Goal: Information Seeking & Learning: Learn about a topic

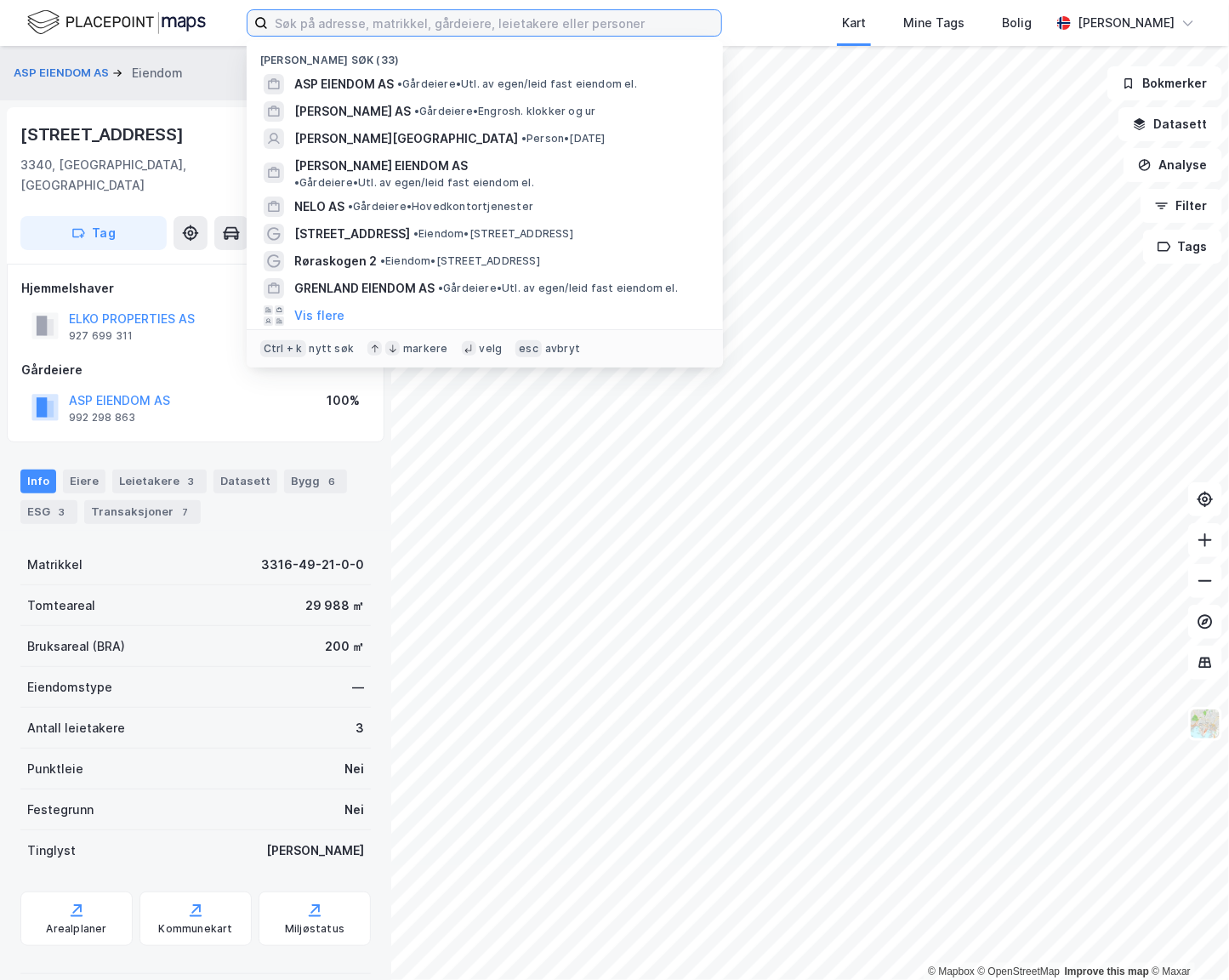
click at [442, 17] on input at bounding box center [494, 23] width 453 height 25
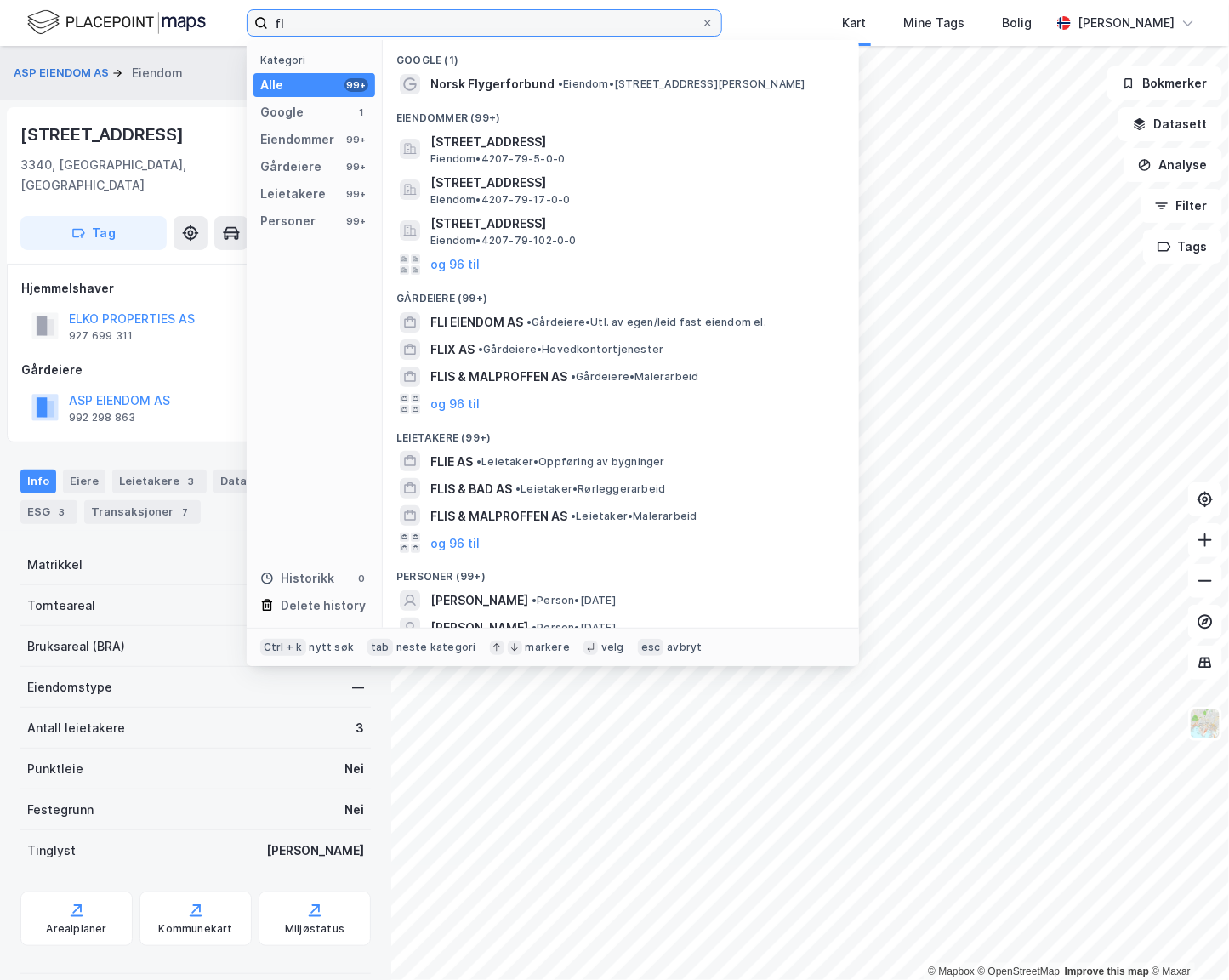
type input "f"
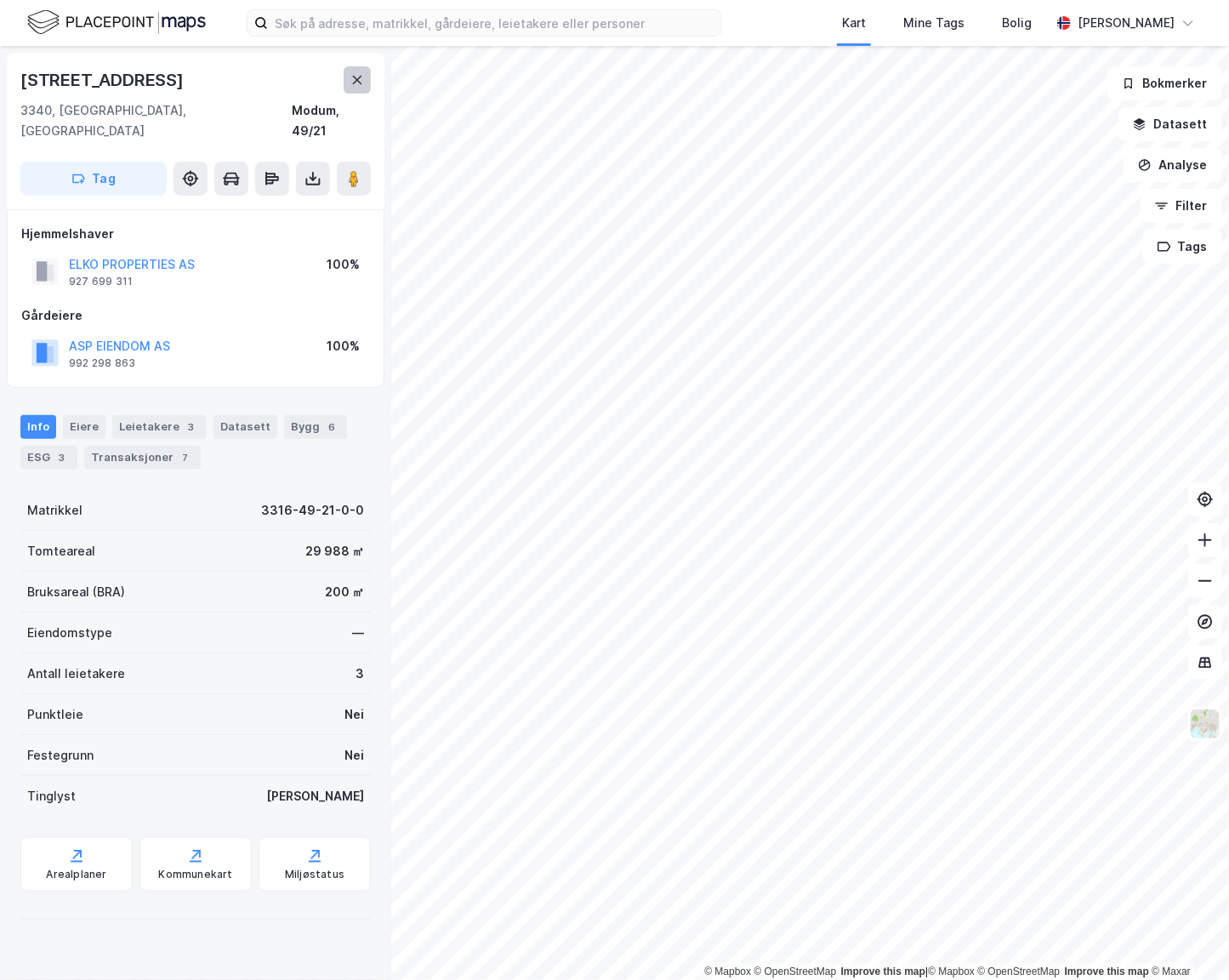
click at [352, 76] on icon at bounding box center [357, 80] width 14 height 14
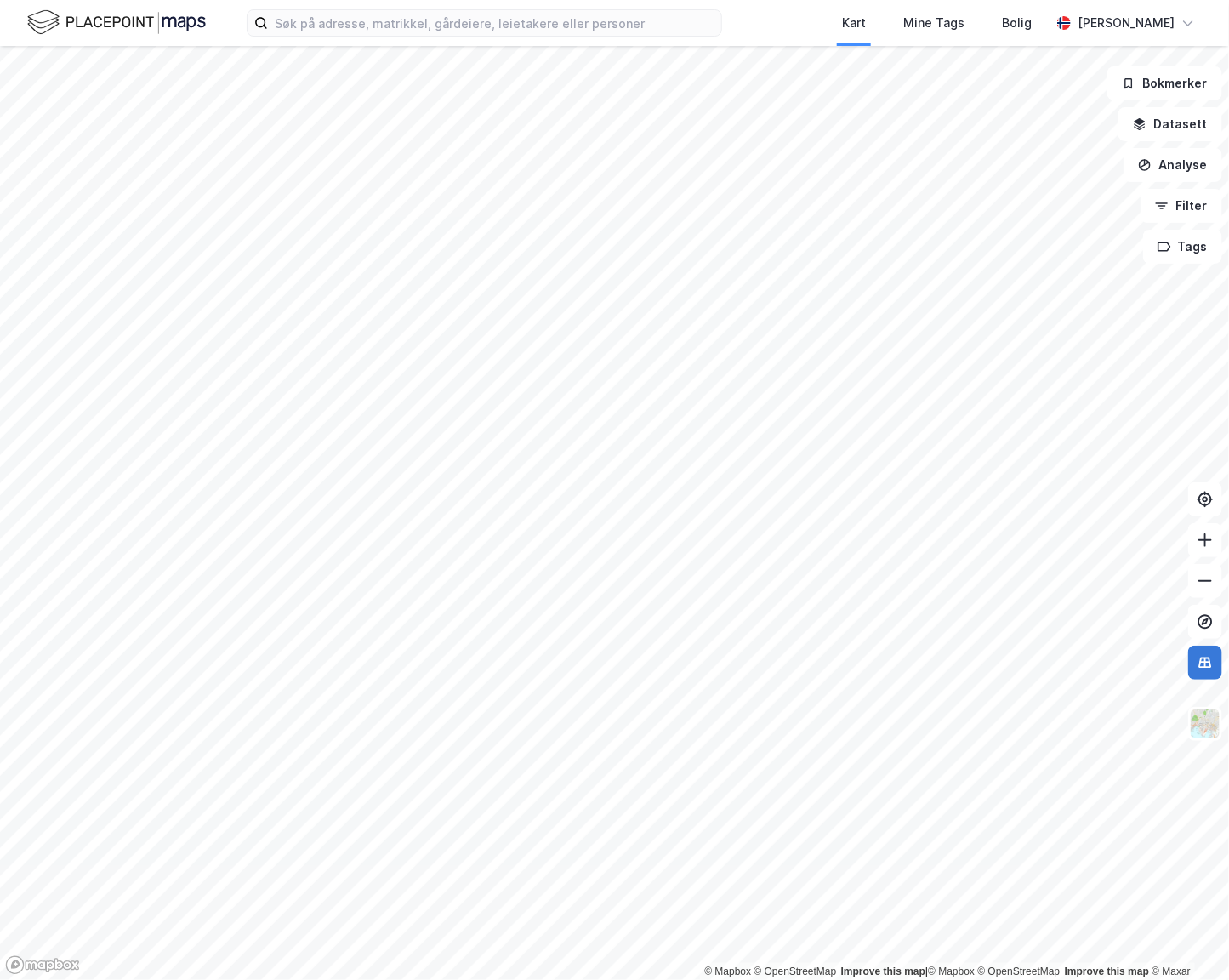
click at [1203, 665] on icon at bounding box center [1206, 663] width 17 height 17
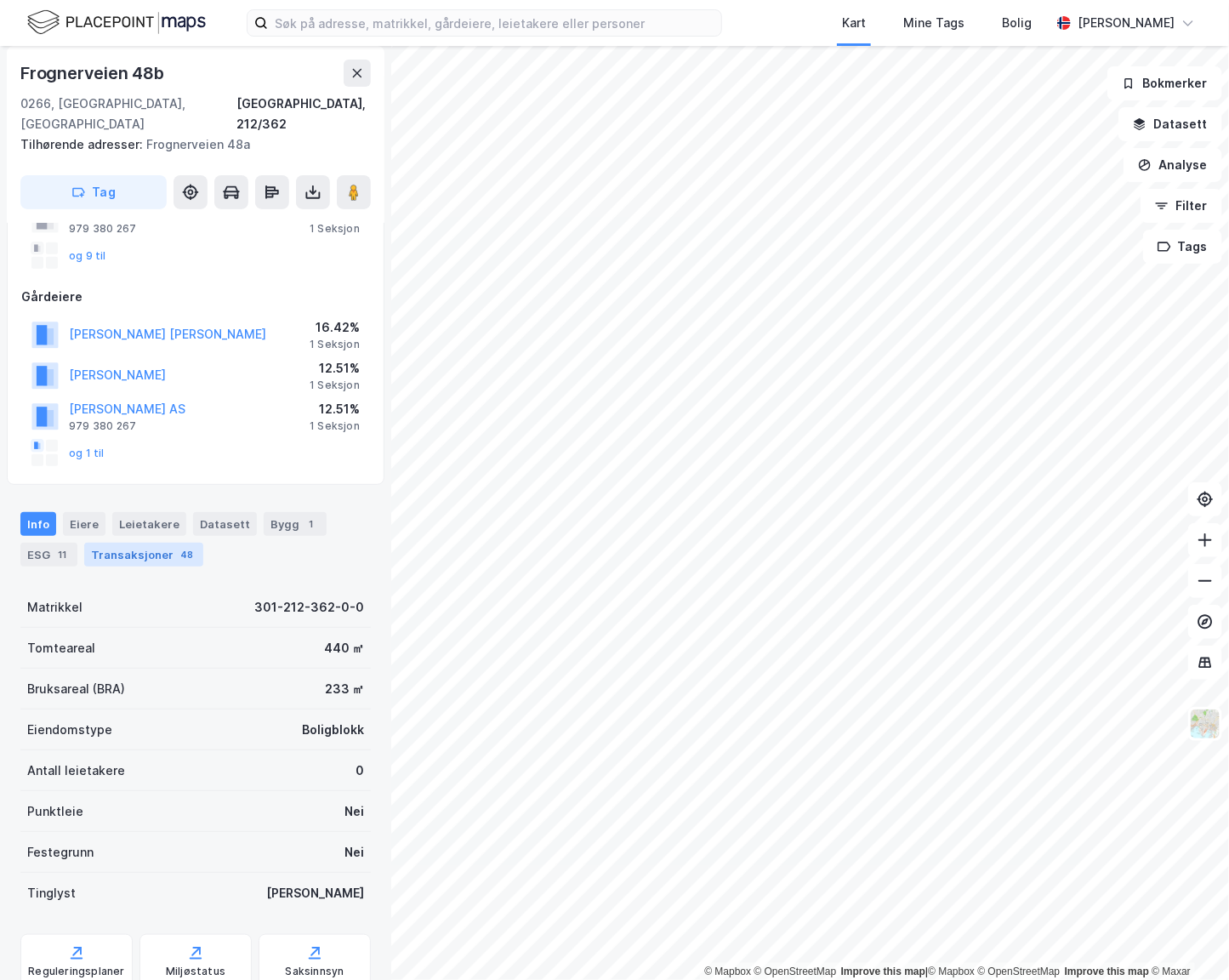
click at [136, 543] on div "Transaksjoner 48" at bounding box center [143, 554] width 119 height 23
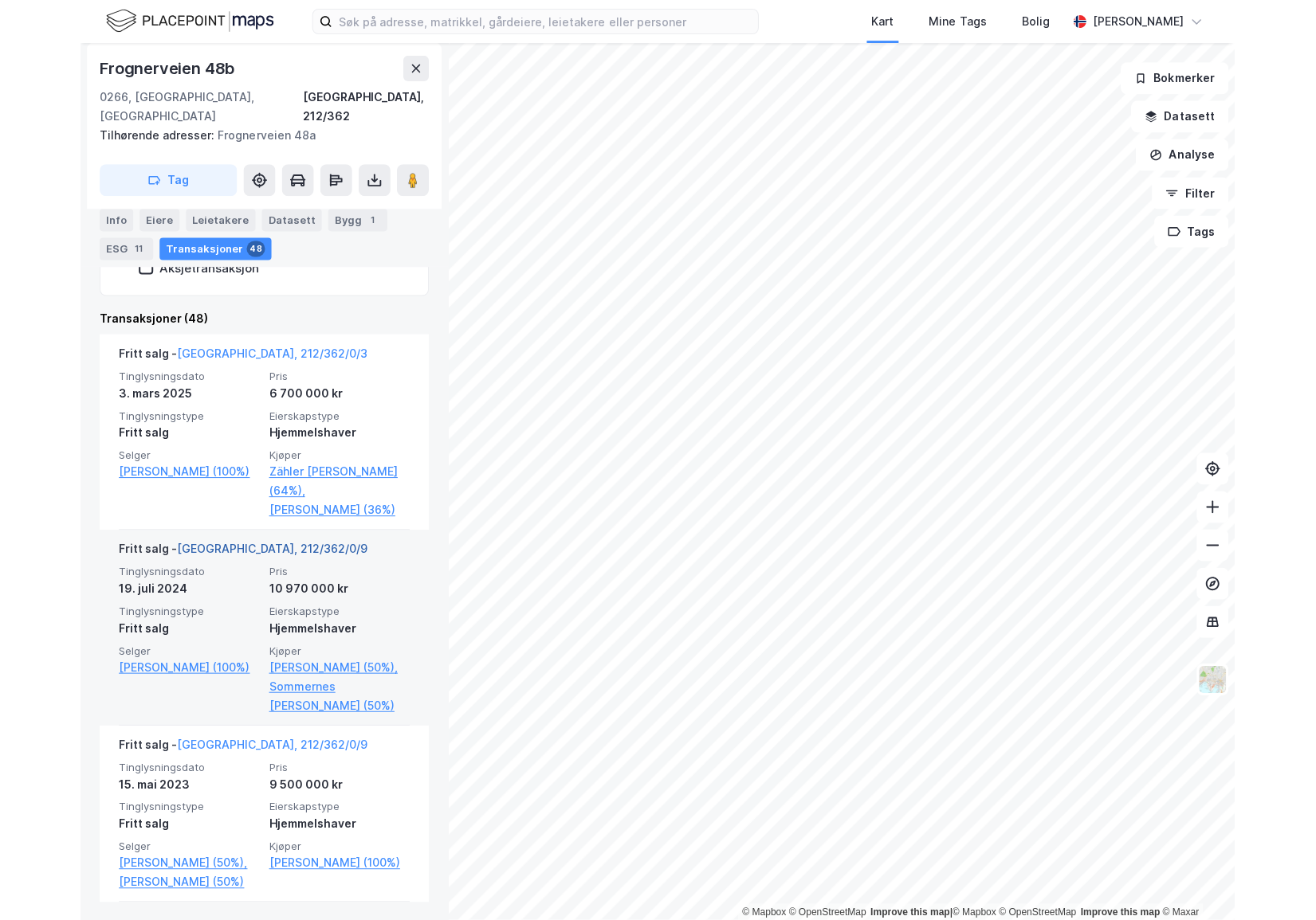
scroll to position [652, 0]
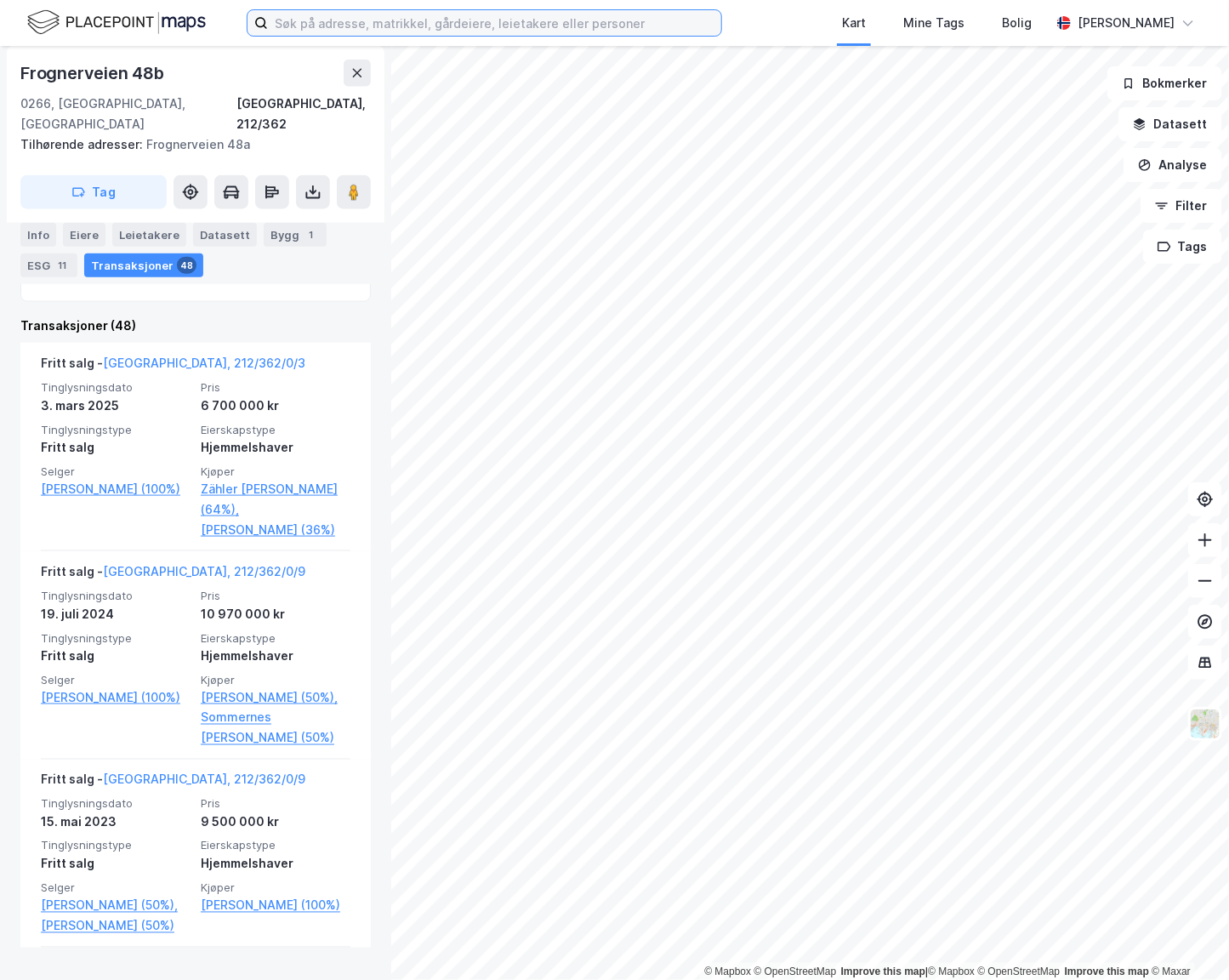
click at [359, 30] on input at bounding box center [494, 23] width 453 height 25
type input "s"
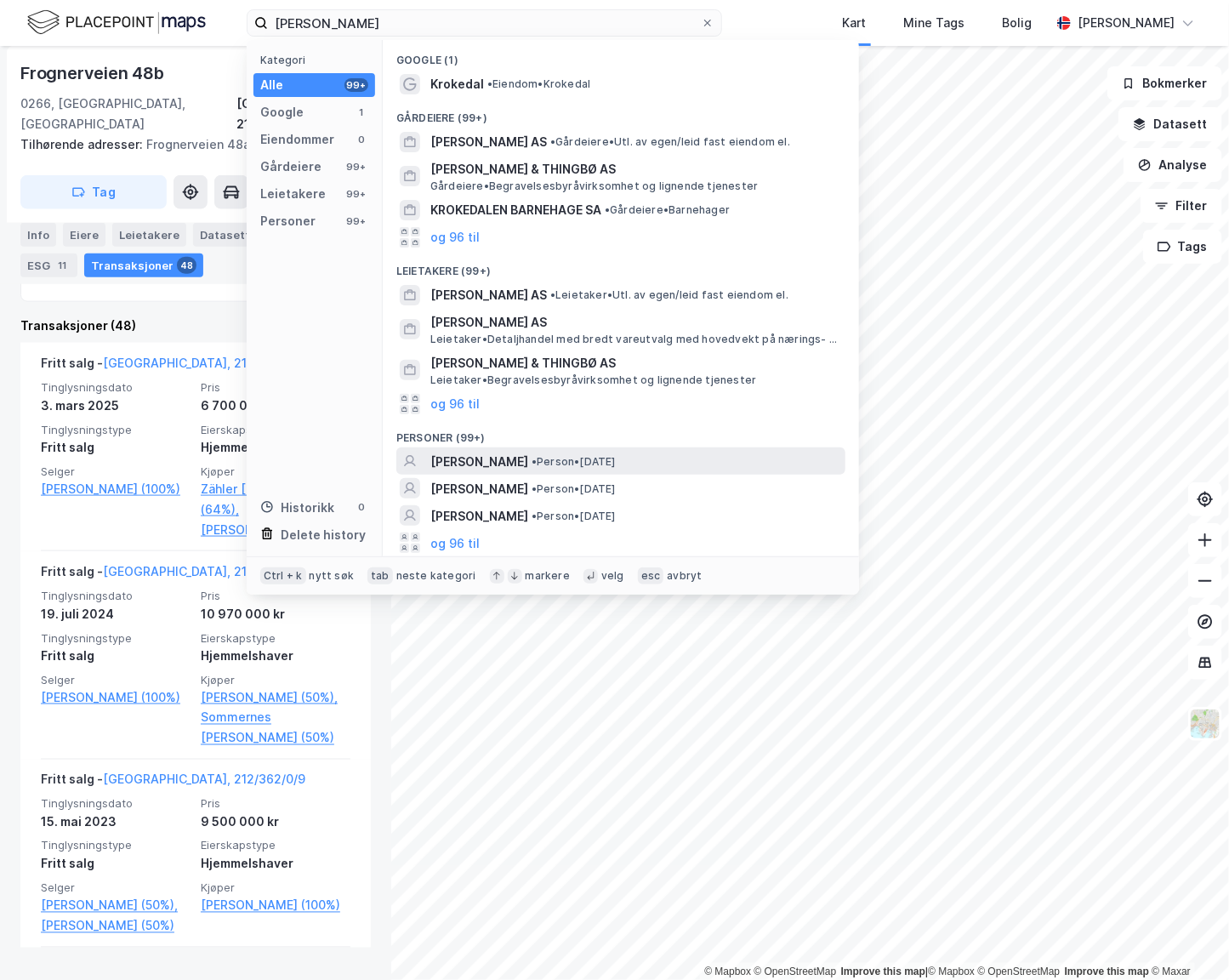
click at [487, 473] on div "[PERSON_NAME] • Person • [DATE]" at bounding box center [620, 460] width 449 height 27
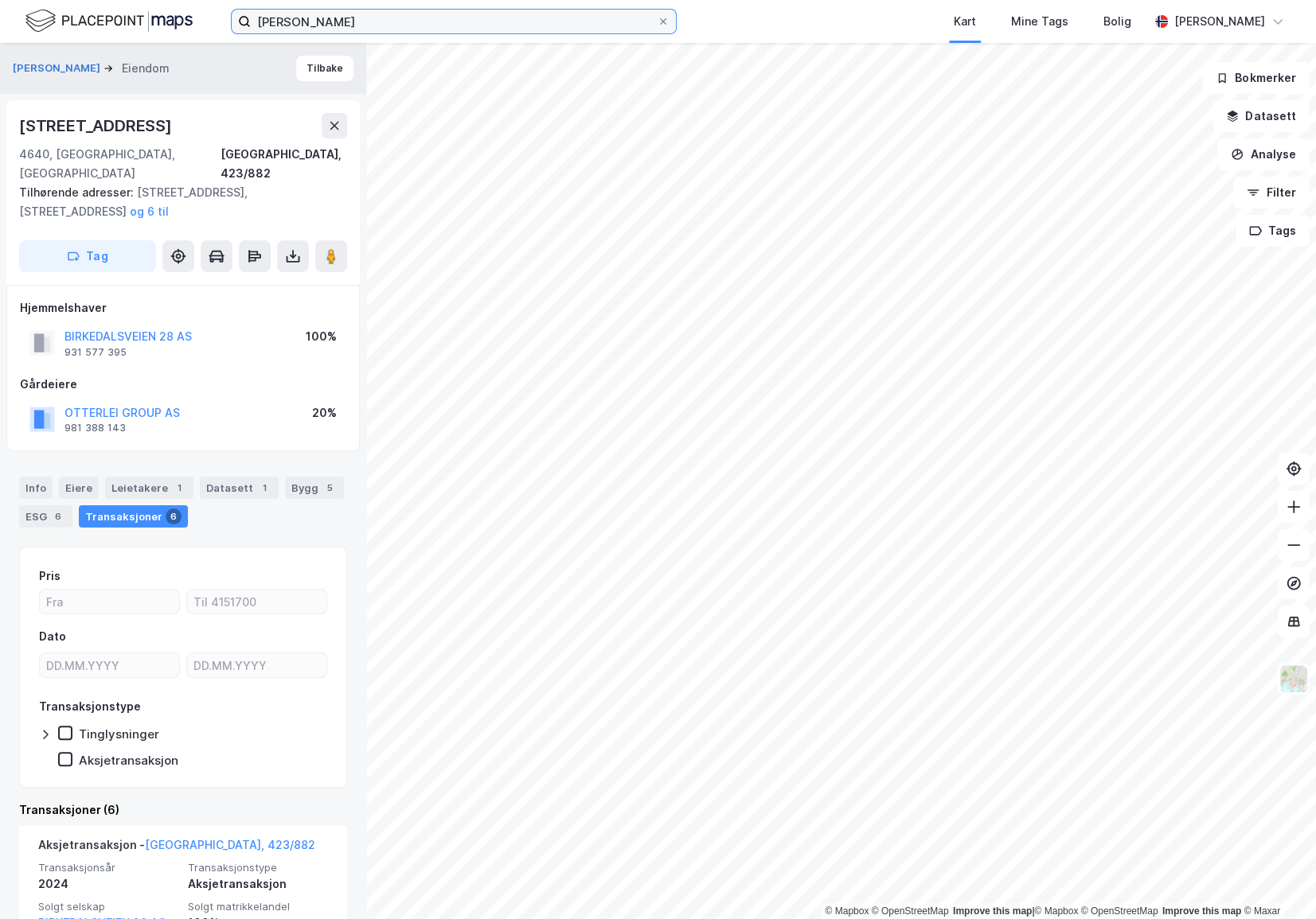
click at [560, 29] on input "jan krokedal" at bounding box center [453, 21] width 406 height 24
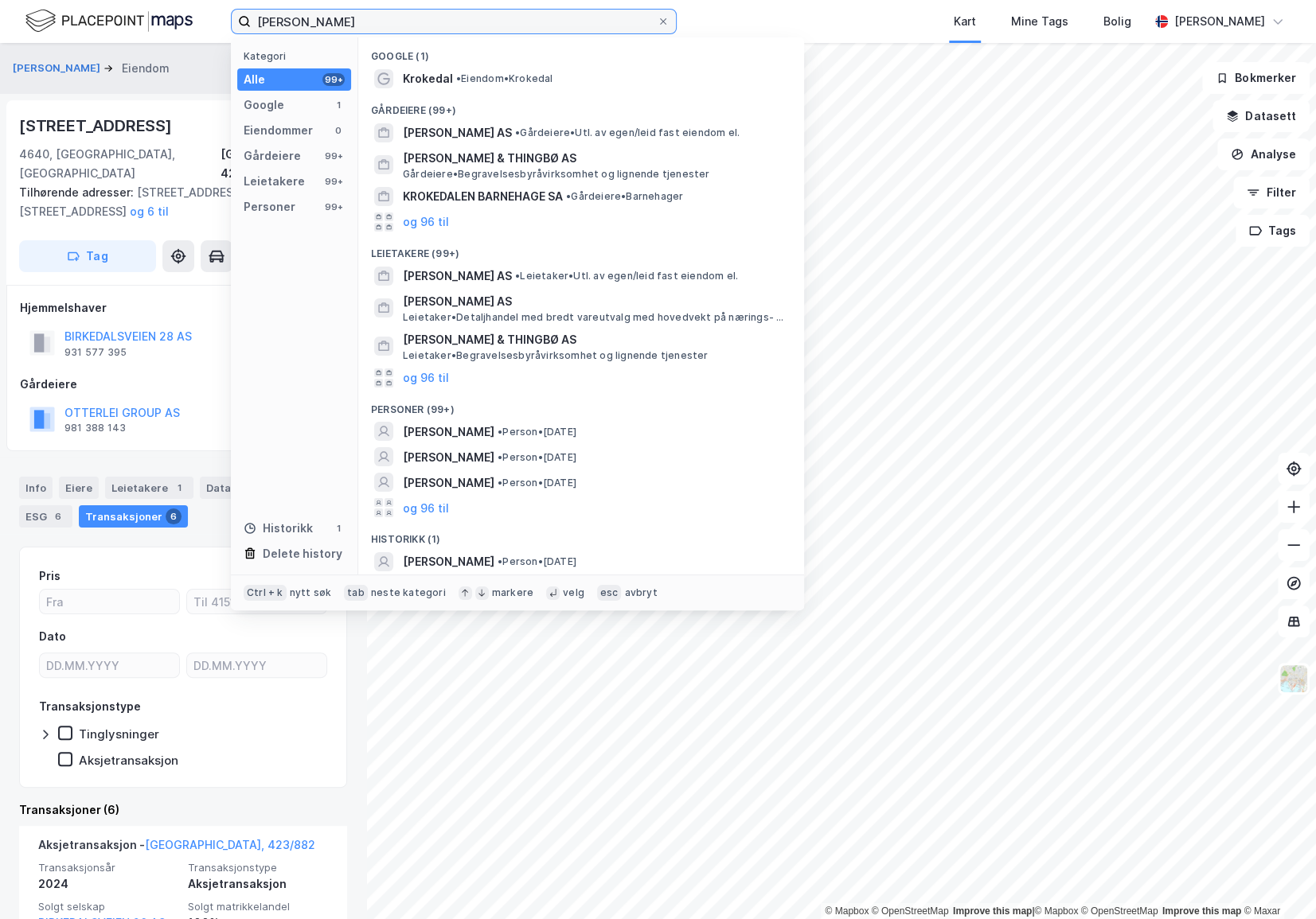
click at [560, 30] on input "jan krokedal" at bounding box center [453, 21] width 406 height 24
click at [558, 28] on input "jan krokedal" at bounding box center [453, 21] width 406 height 24
type input "j"
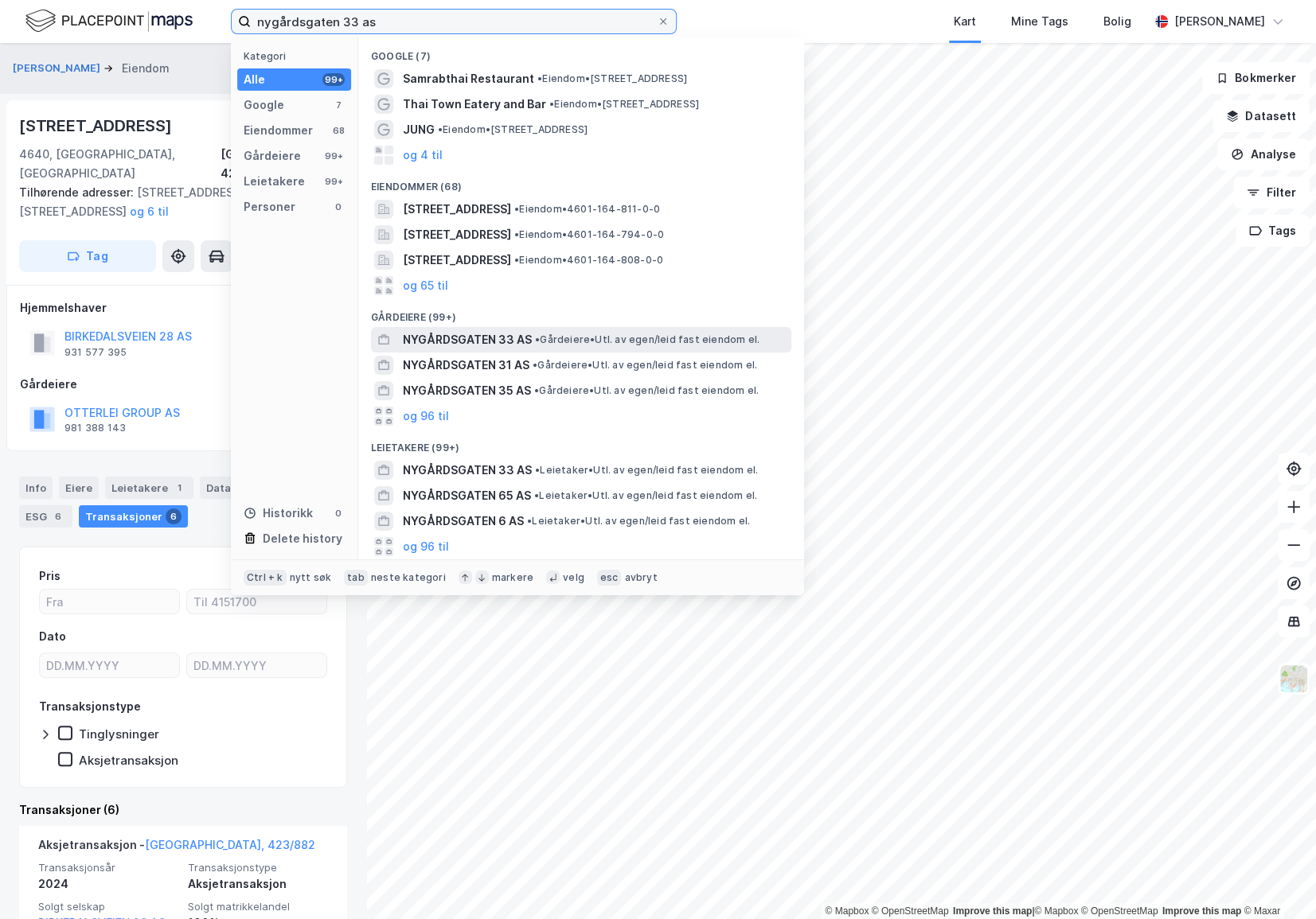
type input "nygårdsgaten 33 as"
click at [473, 333] on span "NYGÅRDSGATEN 33 AS" at bounding box center [467, 340] width 129 height 20
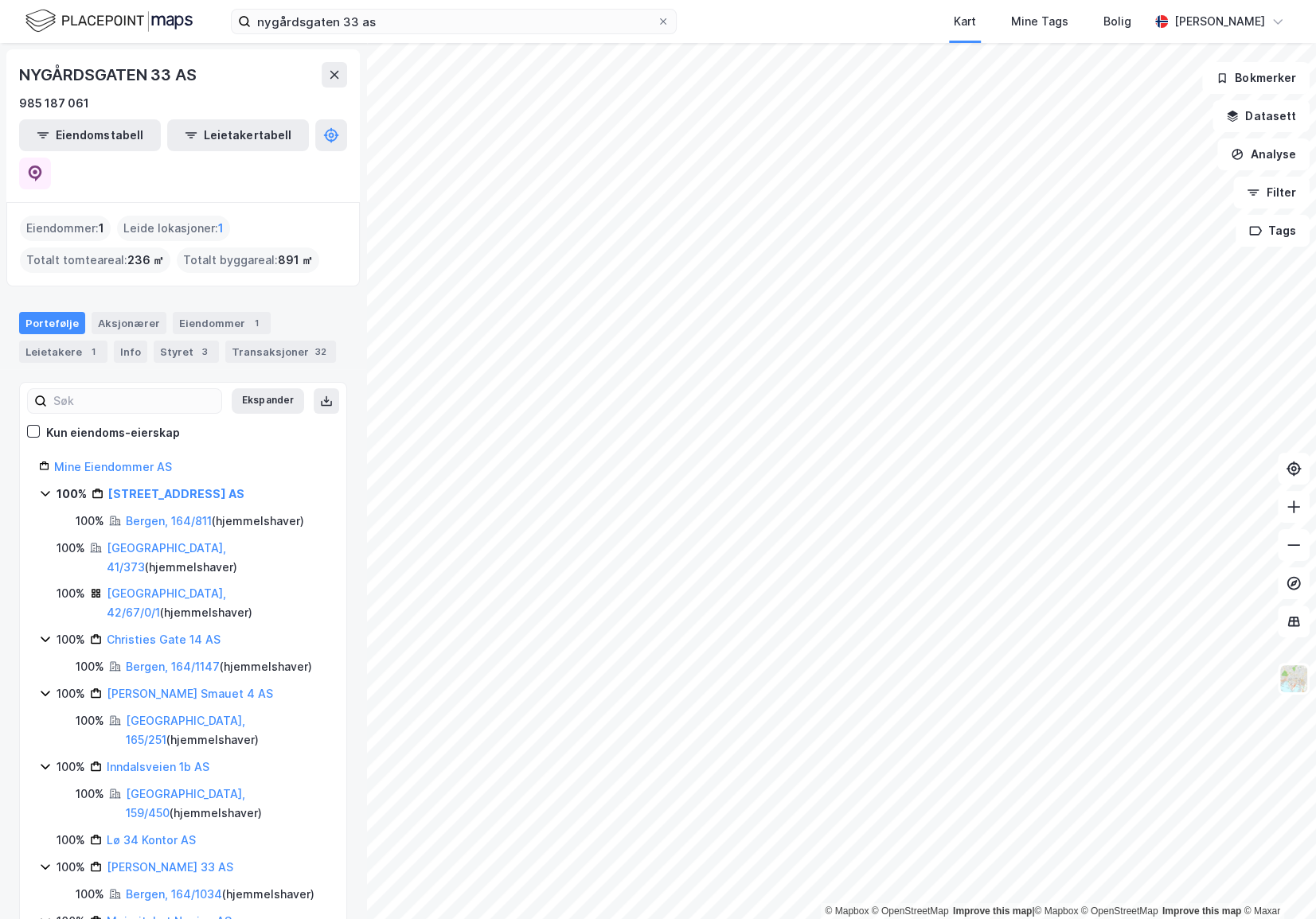
click at [406, 8] on div "nygårdsgaten 33 as Kart Mine Tags Bolig Alexander Foss" at bounding box center [658, 21] width 1316 height 43
click at [410, 21] on input "nygårdsgaten 33 as" at bounding box center [453, 21] width 406 height 24
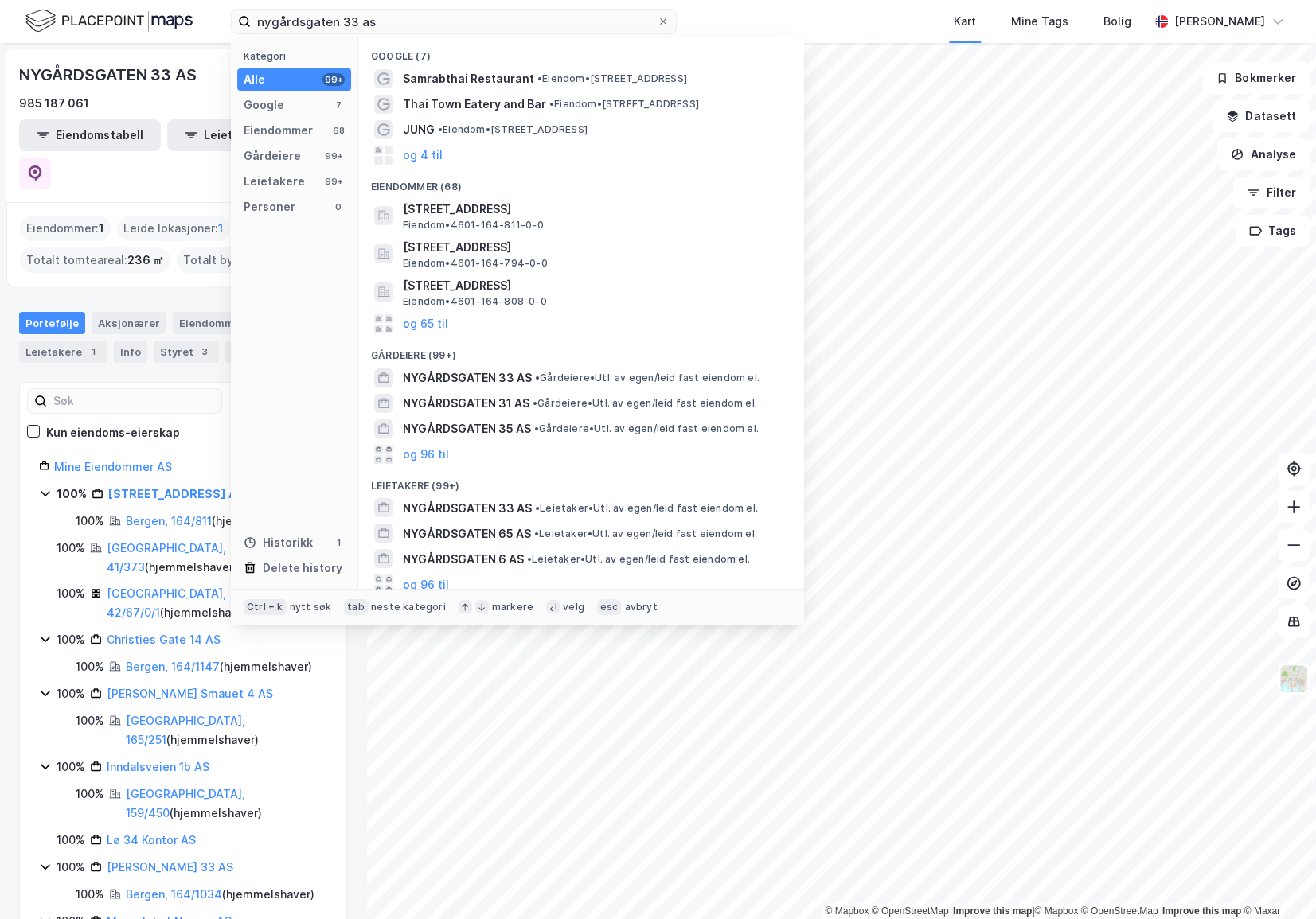
click at [834, 19] on div "Kart Mine Tags Bolig" at bounding box center [950, 21] width 396 height 43
drag, startPoint x: 438, startPoint y: 12, endPoint x: 432, endPoint y: 23, distance: 12.5
click at [436, 16] on input "nygårdsgaten 33 as" at bounding box center [453, 21] width 406 height 24
click at [16, 357] on div "NYGÅRDSGATEN 33 AS 985 187 061 Eiendomstabell Leietakertabell Eiendommer : 1 Le…" at bounding box center [183, 481] width 366 height 876
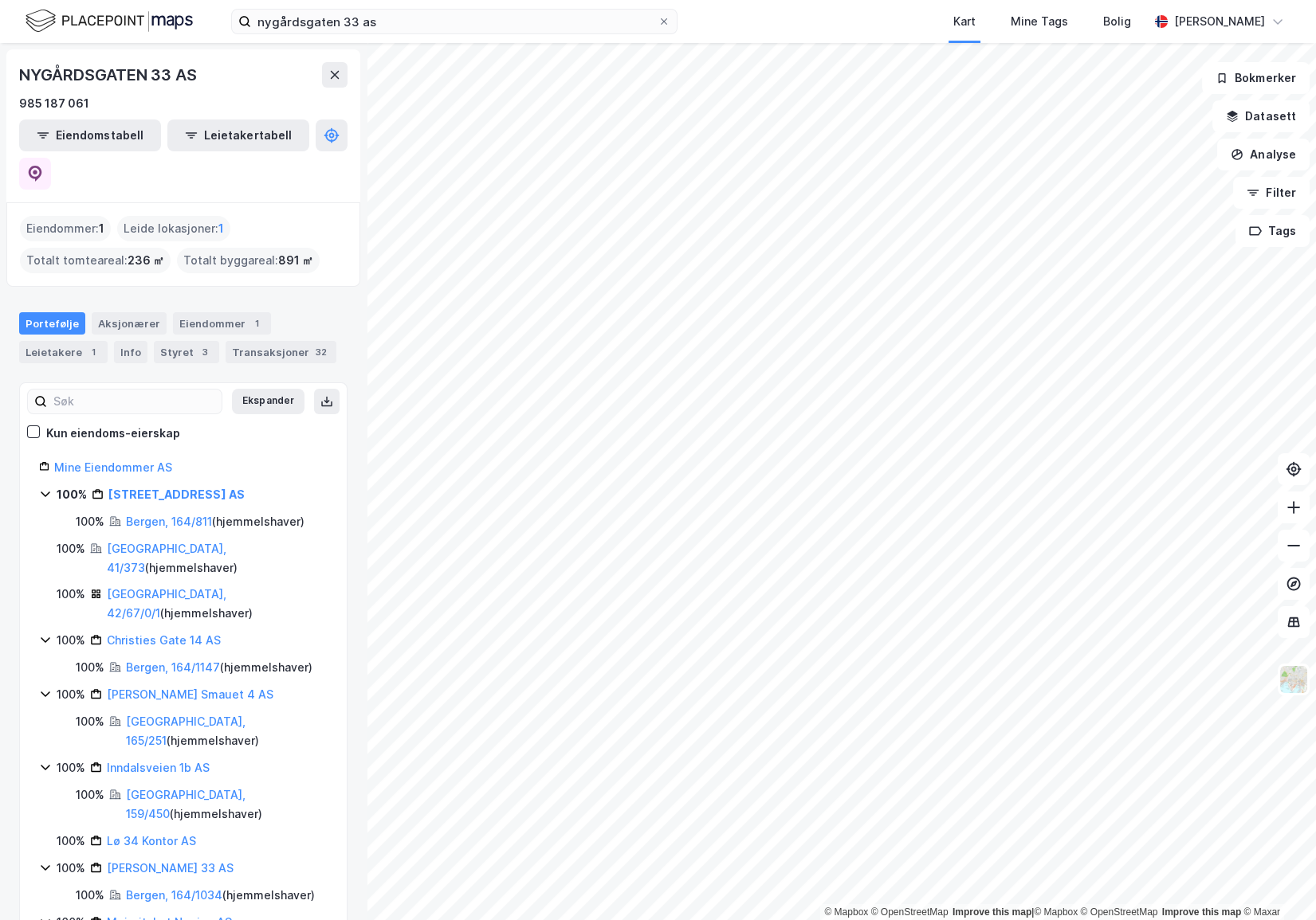
click at [772, 17] on div "Kart Mine Tags Bolig" at bounding box center [951, 21] width 395 height 43
click at [497, 20] on input "nygårdsgaten 33 as" at bounding box center [453, 21] width 406 height 24
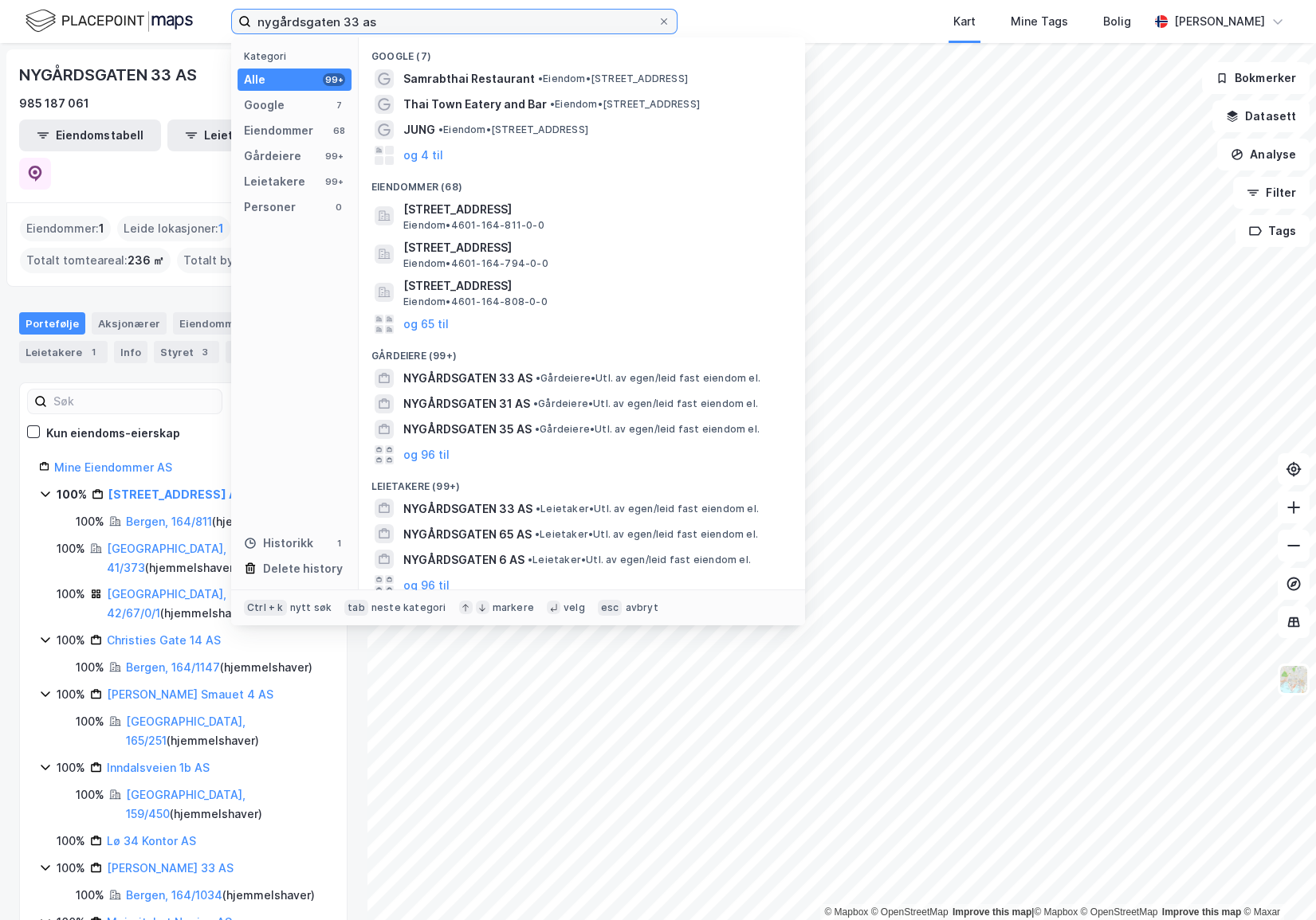
click at [497, 20] on input "nygårdsgaten 33 as" at bounding box center [453, 21] width 406 height 24
click at [498, 23] on input "nygårdsgaten 33 as" at bounding box center [453, 21] width 406 height 24
drag, startPoint x: 413, startPoint y: 32, endPoint x: 174, endPoint y: 0, distance: 241.1
click at [161, 7] on div "nygårdsgaten 33 as Kategori Alle 99+ Google 7 Eiendommer 68 Gårdeiere 99+ Leiet…" at bounding box center [658, 21] width 1316 height 43
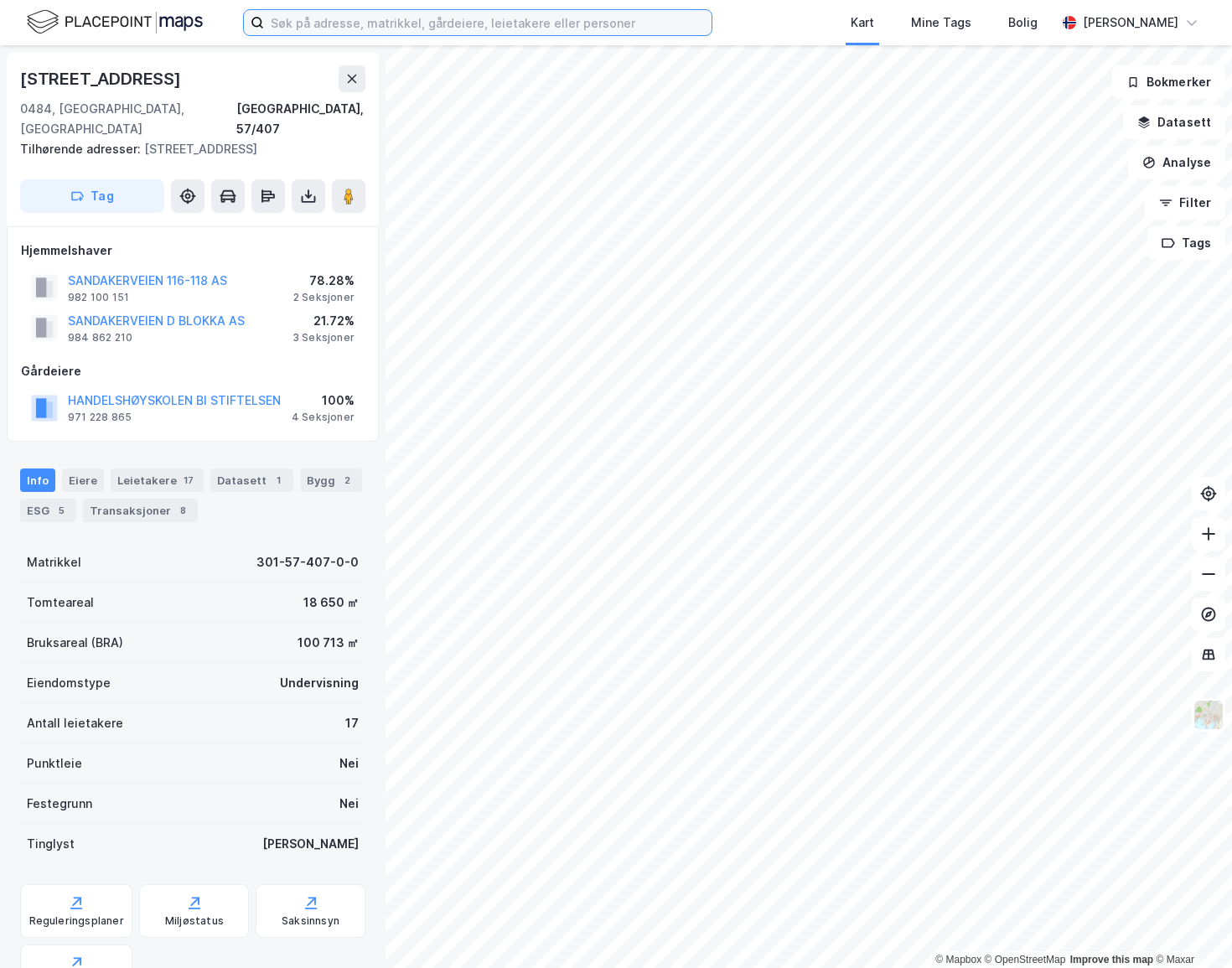
click at [412, 18] on input at bounding box center [487, 22] width 447 height 25
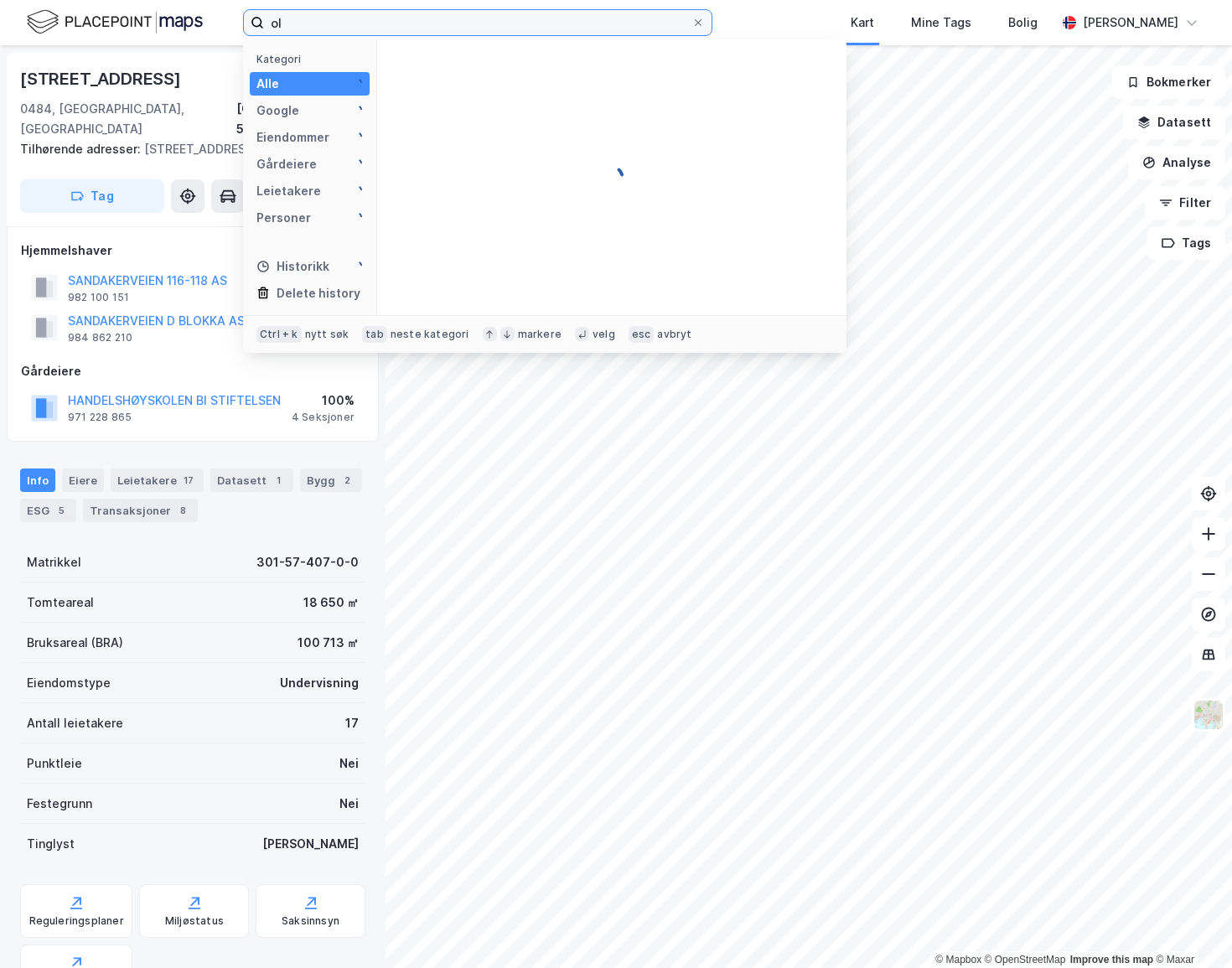
type input "o"
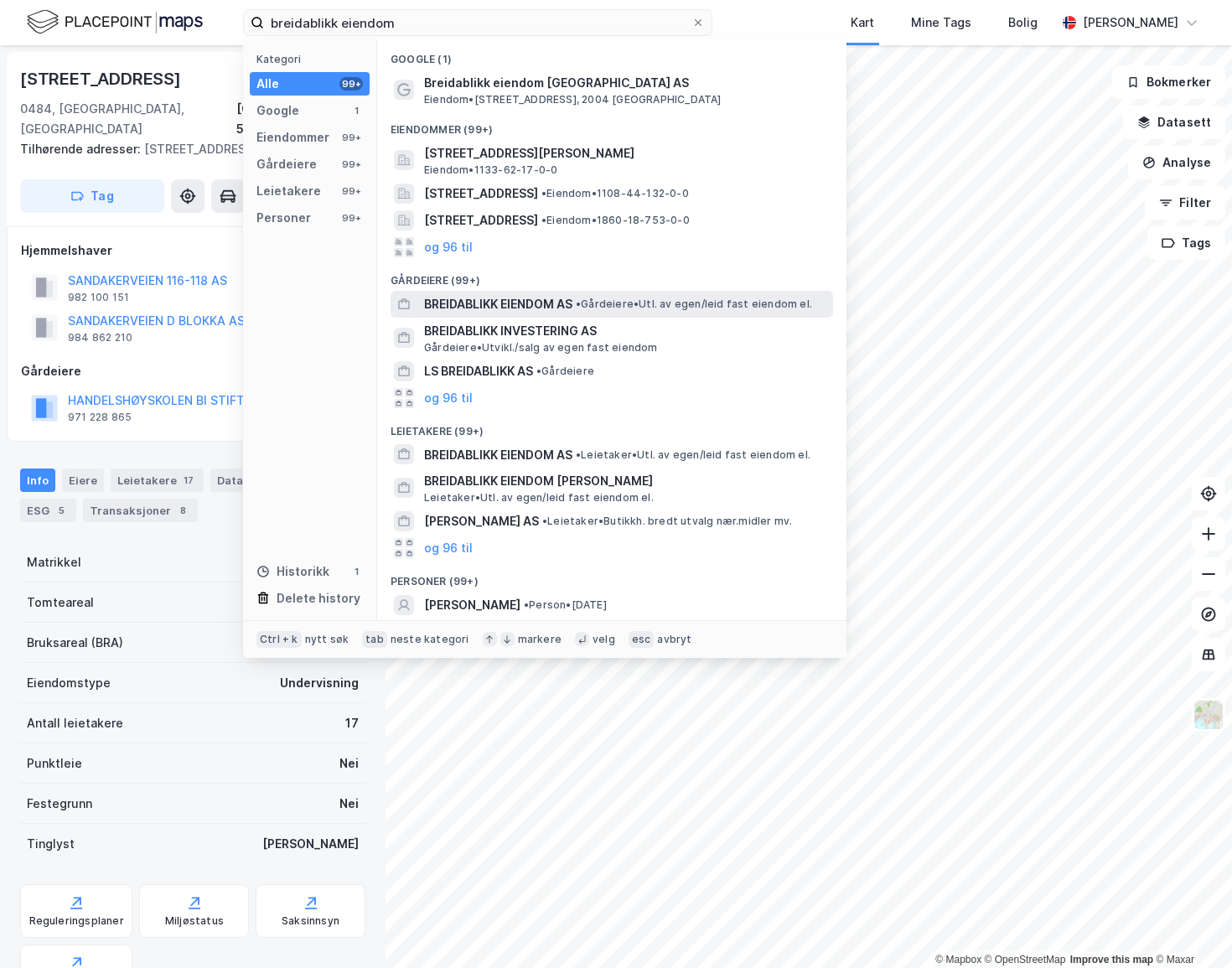
click at [536, 310] on span "BREIDABLIKK EIENDOM AS" at bounding box center [498, 305] width 148 height 21
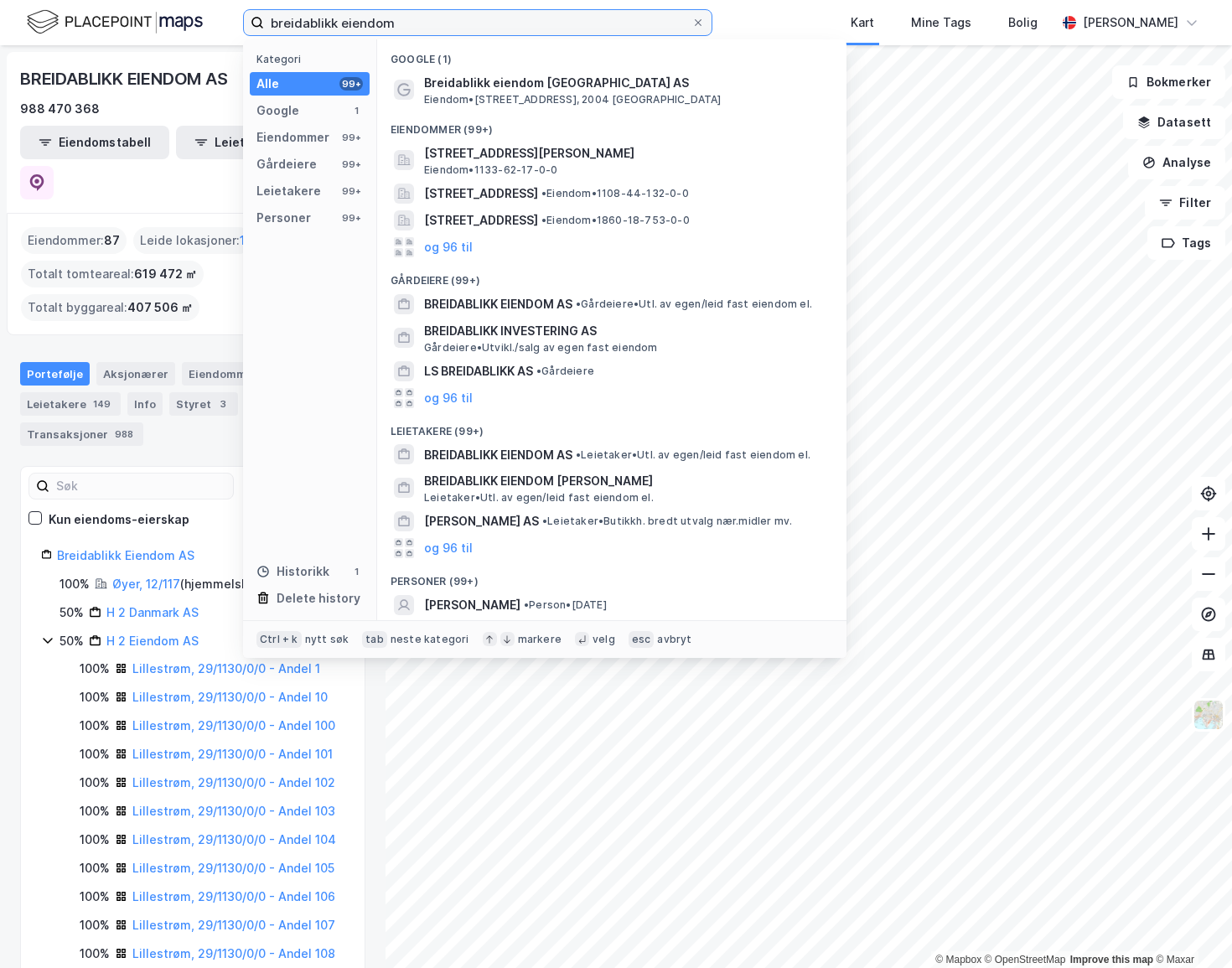
drag, startPoint x: 404, startPoint y: 19, endPoint x: 153, endPoint y: 37, distance: 251.6
click at [153, 37] on div "breidablikk eiendom Kategori Alle 99+ Google 1 Eiendommer 99+ Gårdeiere 99+ Lei…" at bounding box center [616, 22] width 1232 height 45
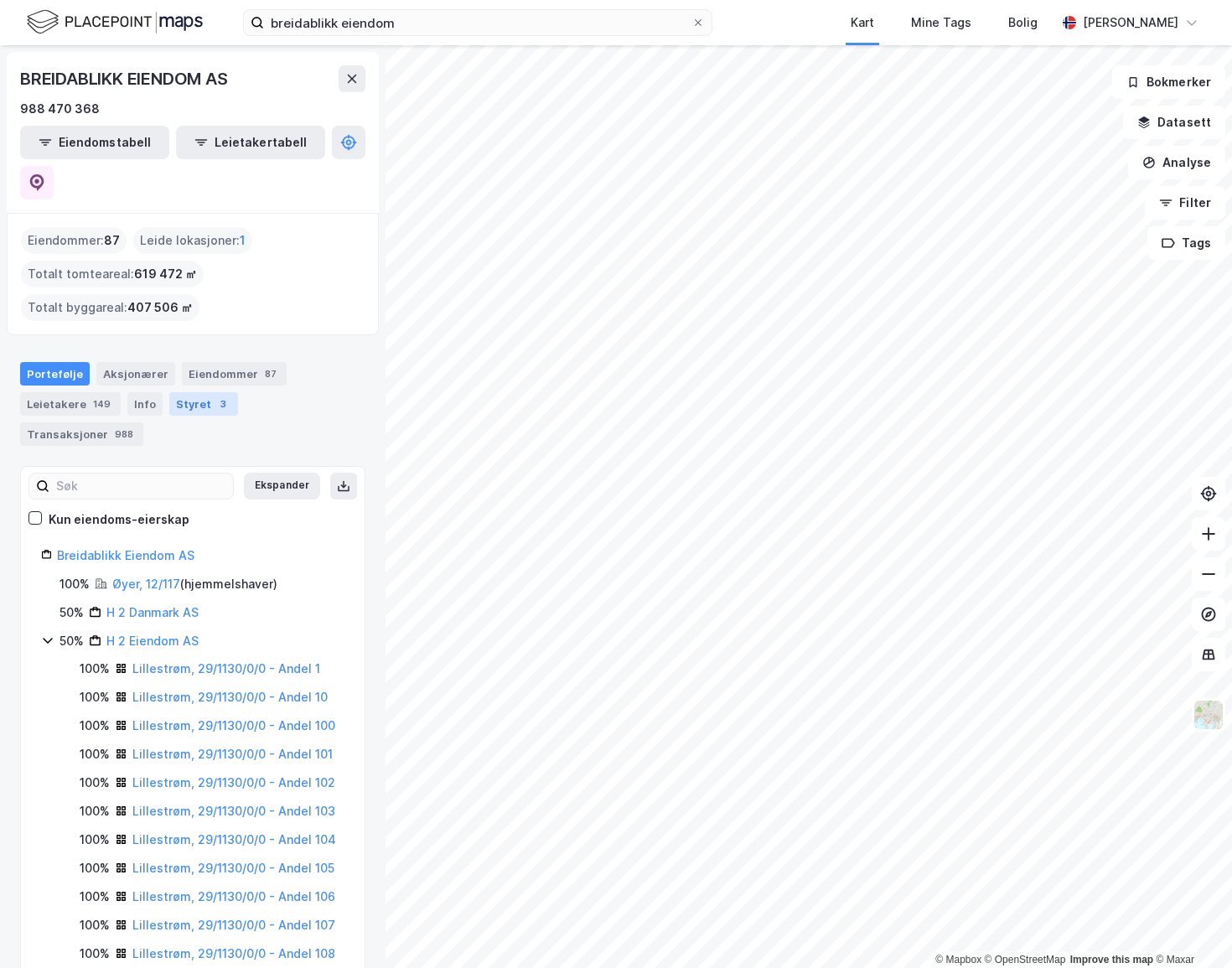
click at [193, 392] on div "Styret 3" at bounding box center [204, 403] width 68 height 23
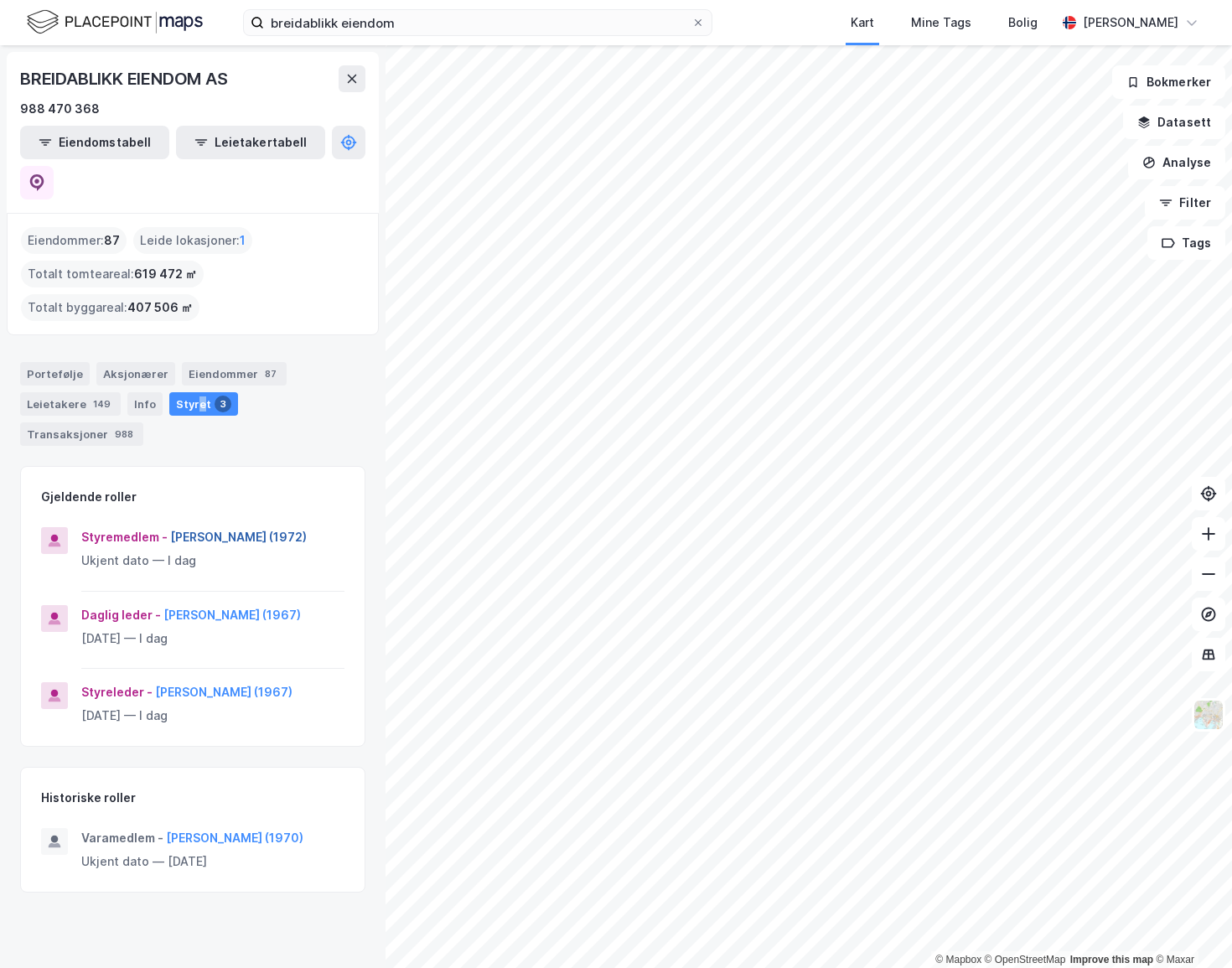
click at [0, 0] on button "[PERSON_NAME] (1972)" at bounding box center [0, 0] width 0 height 0
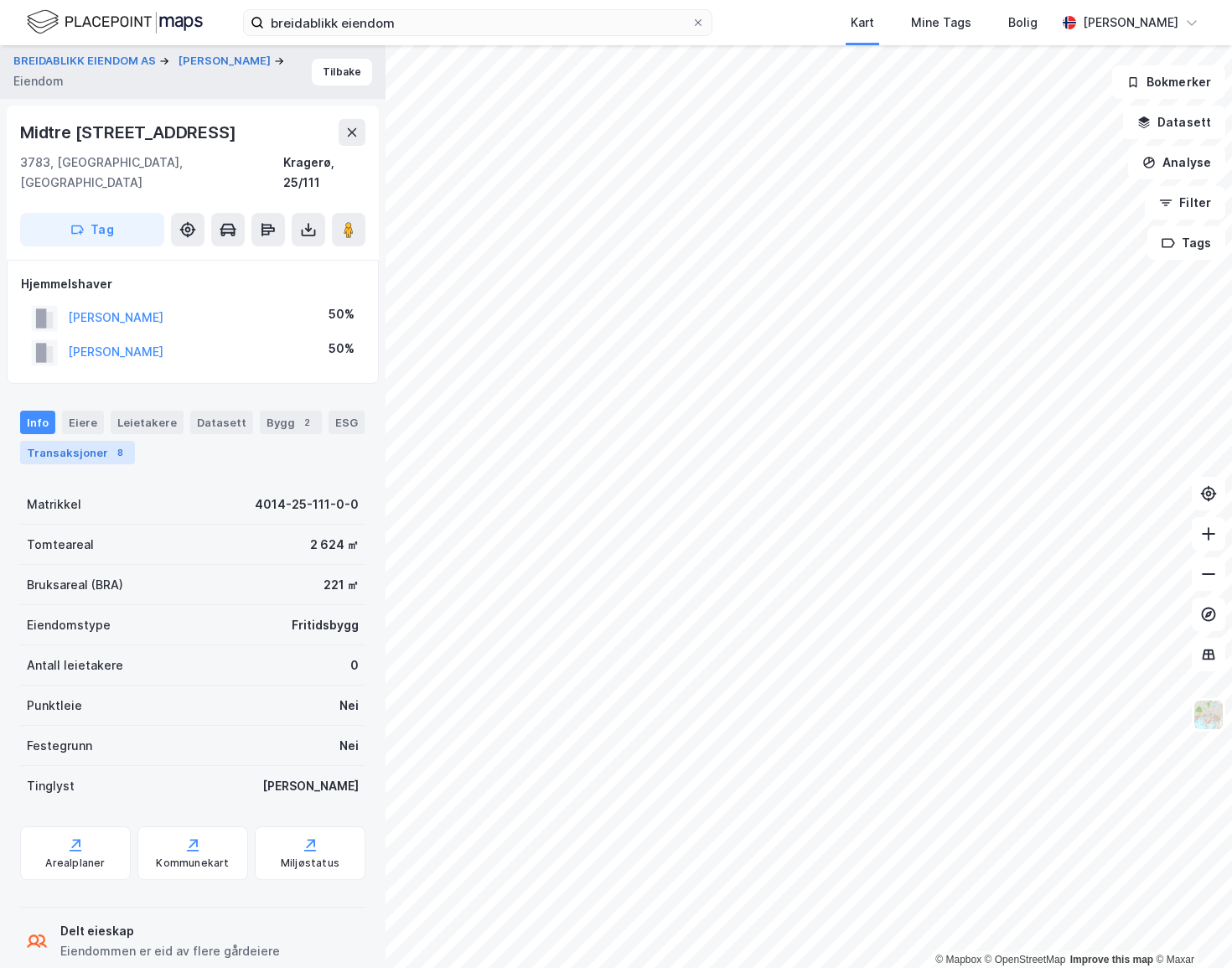
click at [103, 441] on div "Transaksjoner 8" at bounding box center [78, 452] width 115 height 23
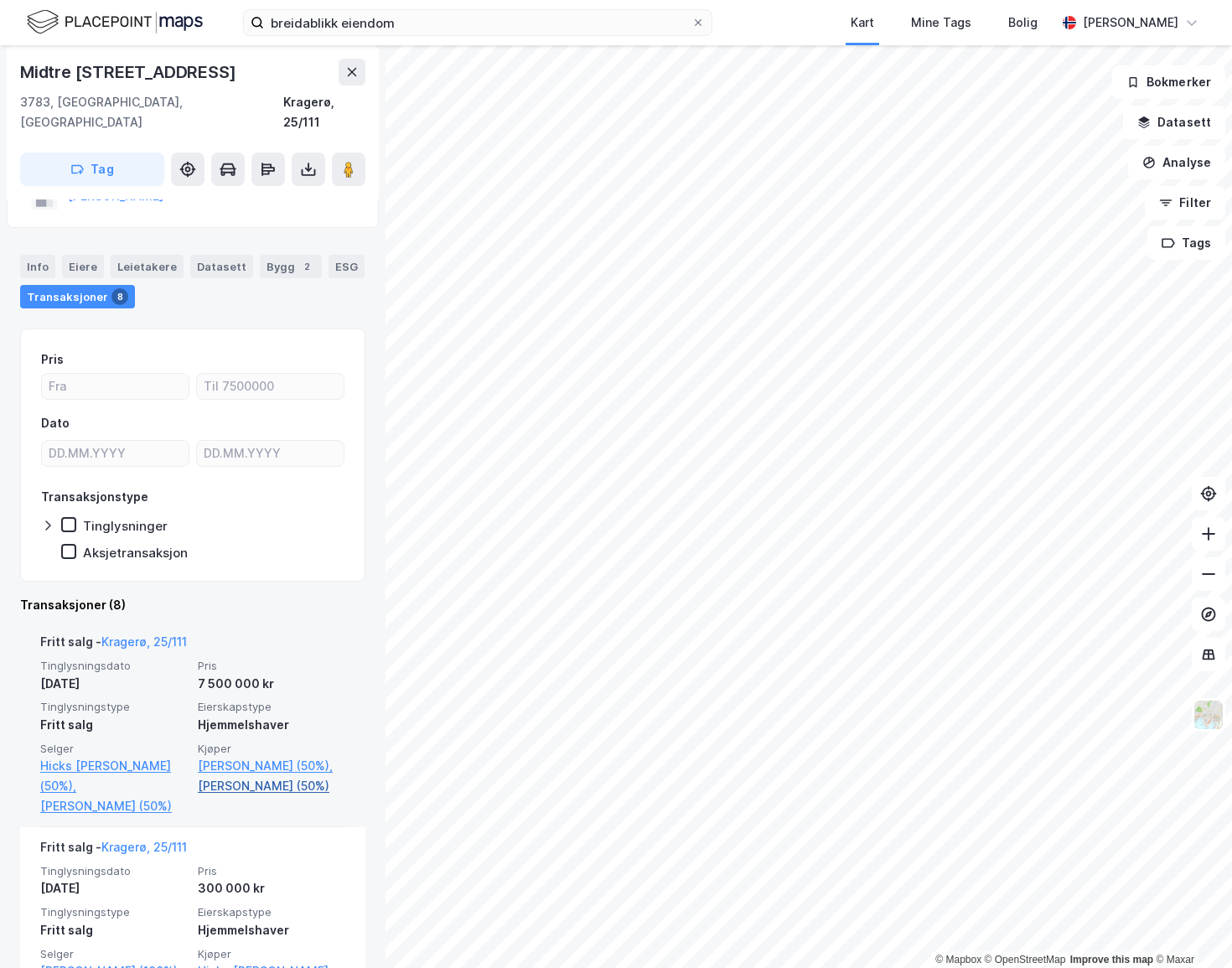
scroll to position [381, 0]
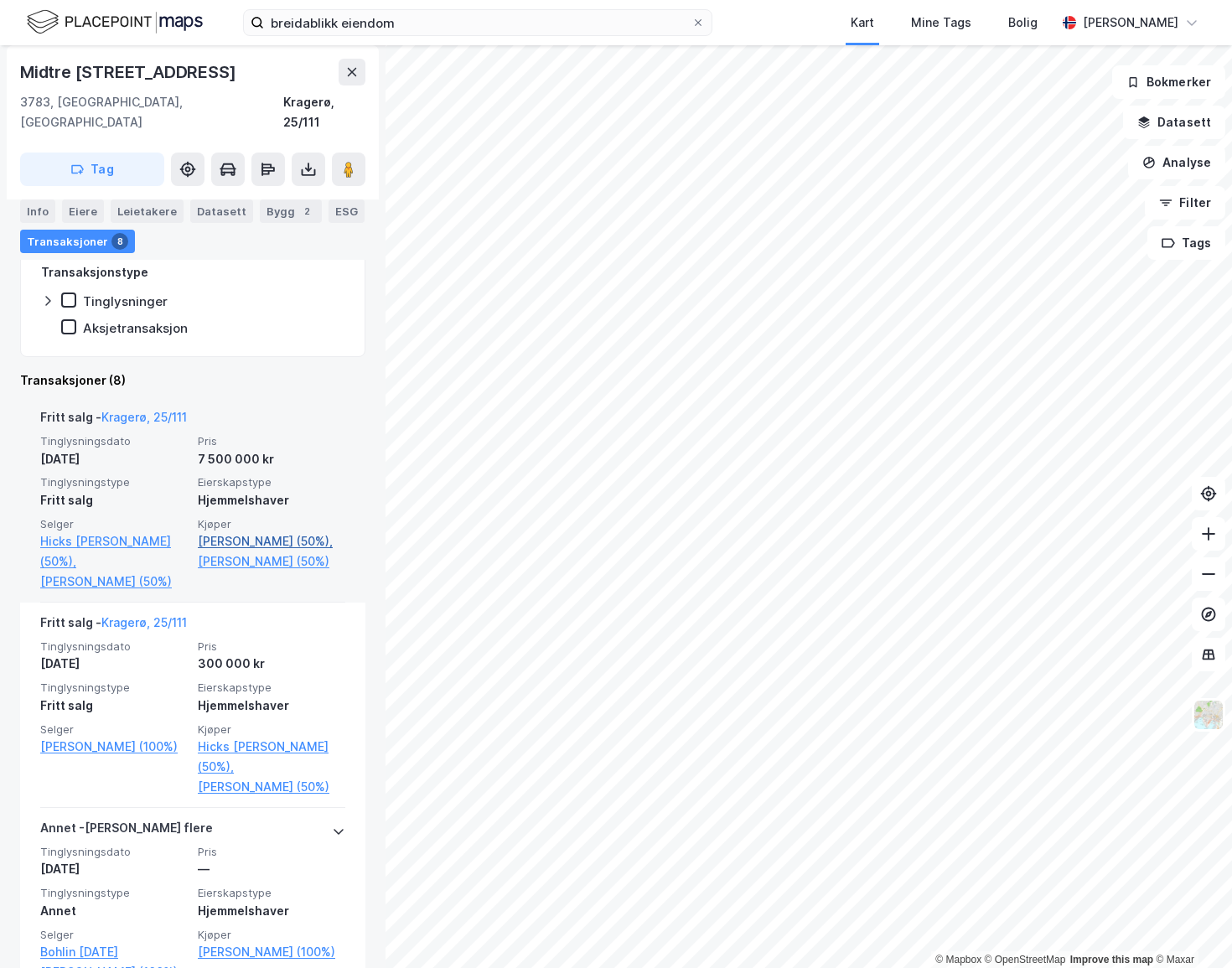
click at [250, 532] on link "[PERSON_NAME] (50%)," at bounding box center [271, 542] width 147 height 21
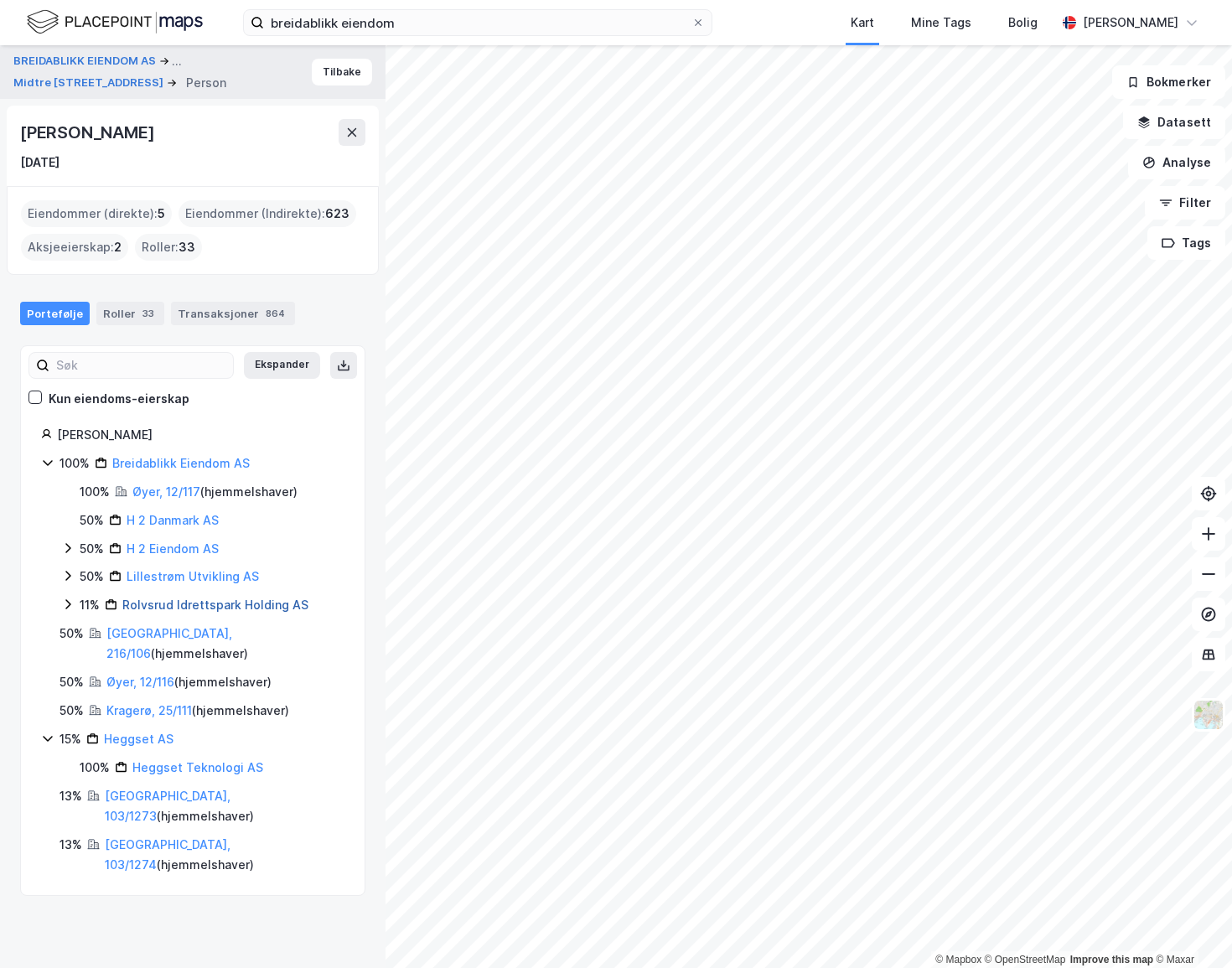
click at [170, 603] on link "Rolvsrud Idrettspark Holding AS" at bounding box center [215, 604] width 186 height 15
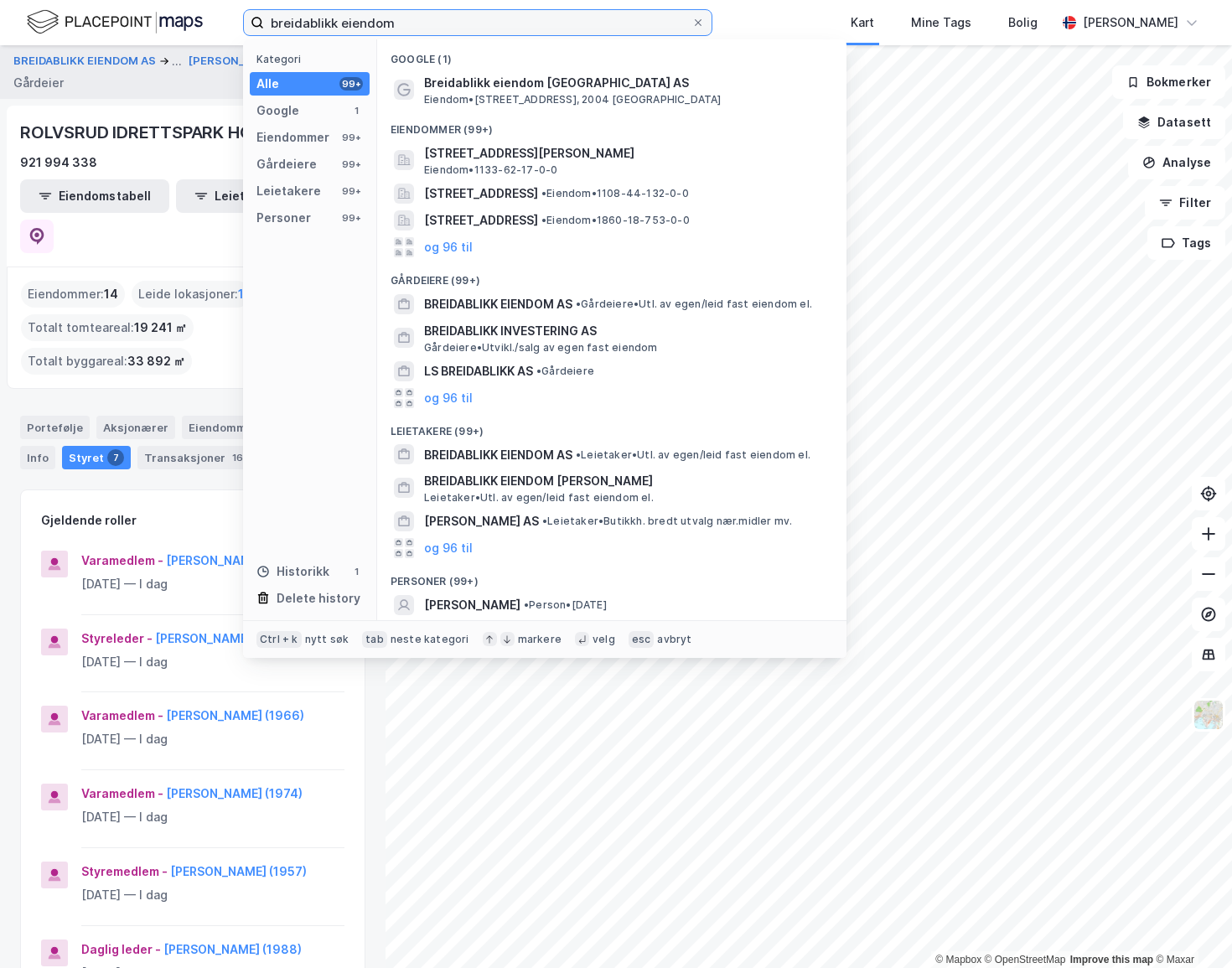
drag, startPoint x: 409, startPoint y: 17, endPoint x: 251, endPoint y: 31, distance: 158.6
click at [251, 31] on label "breidablikk eiendom" at bounding box center [477, 22] width 469 height 27
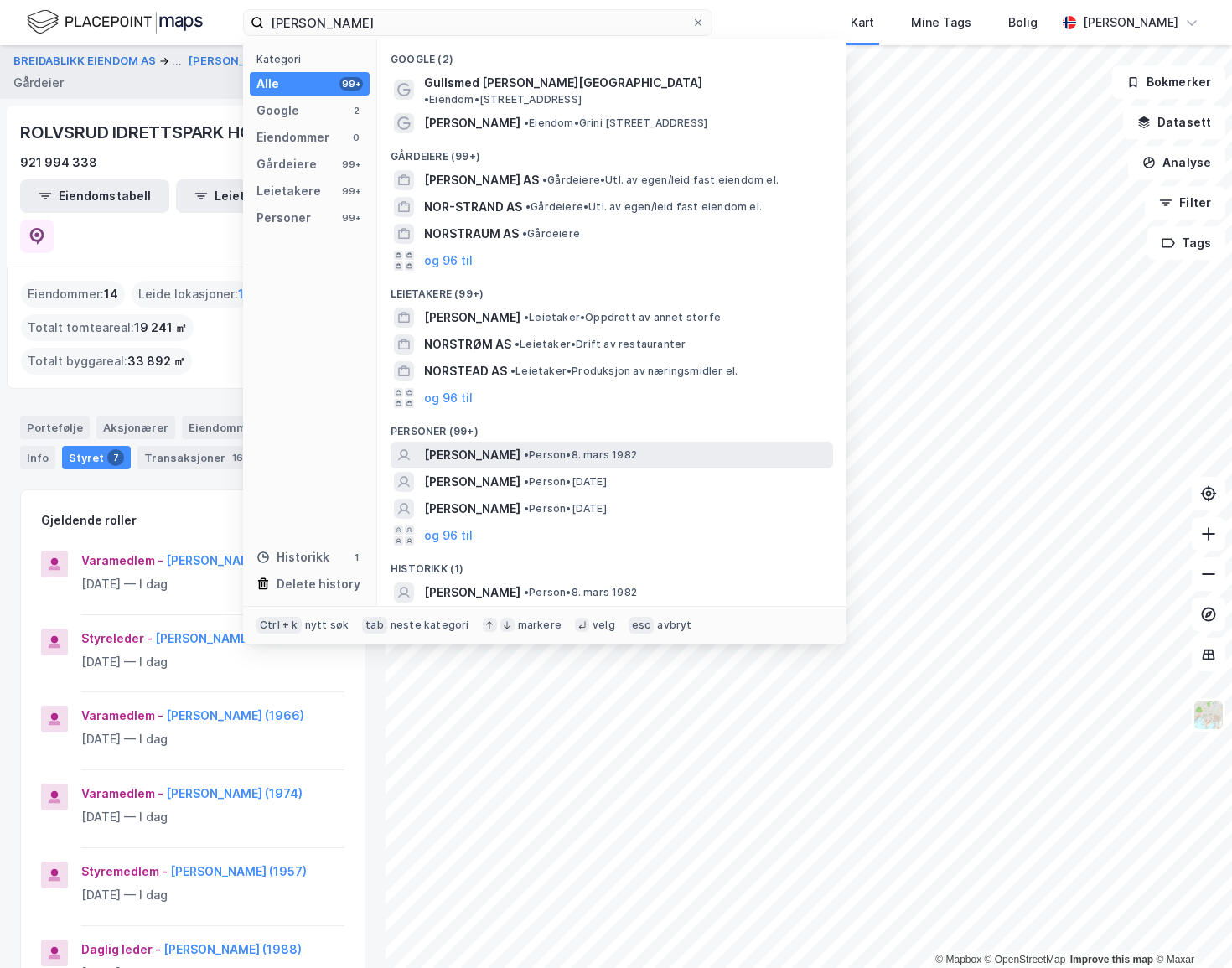
click at [613, 448] on span "• Person • [DATE]" at bounding box center [580, 455] width 113 height 14
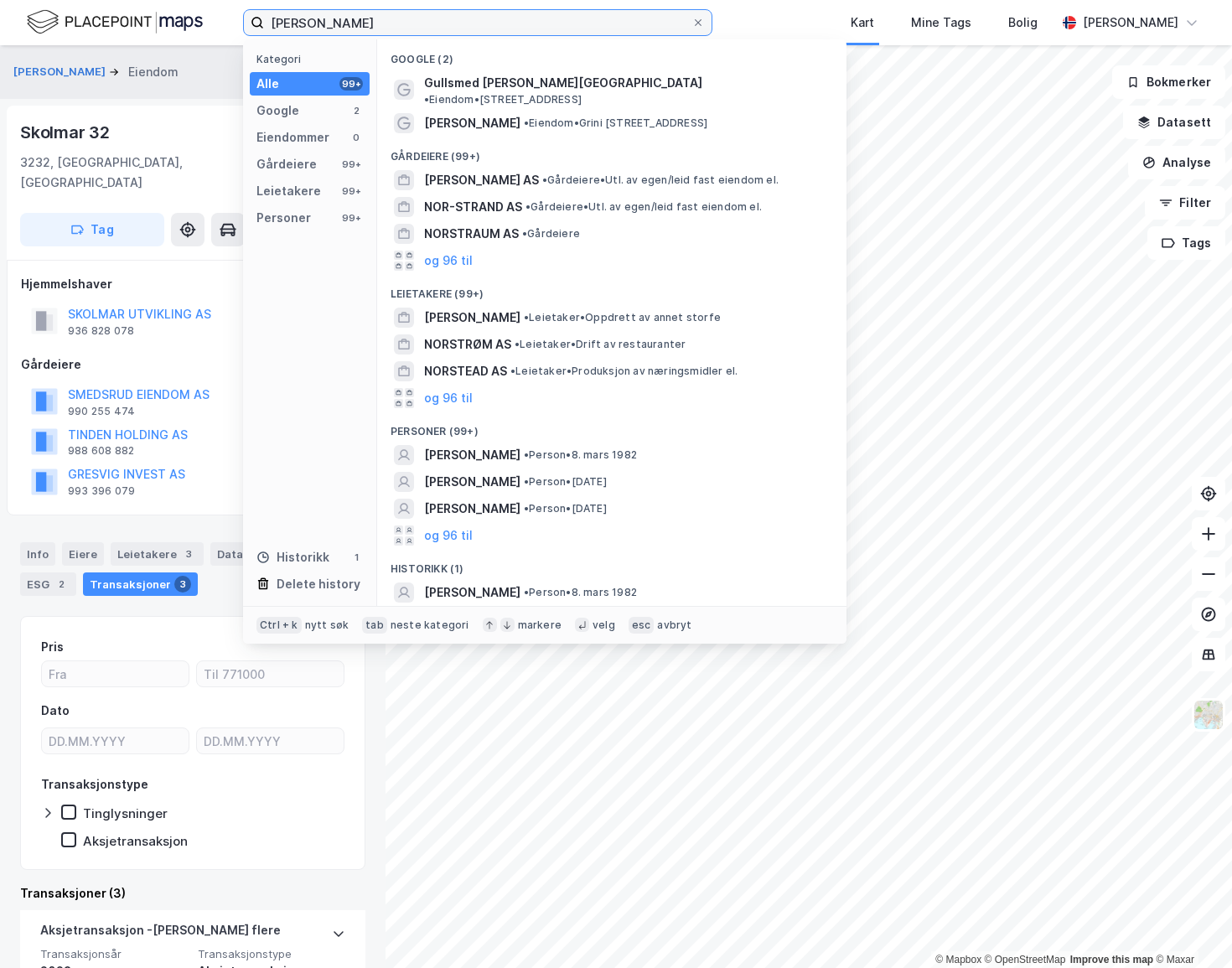
click at [468, 28] on input "[PERSON_NAME]" at bounding box center [477, 22] width 427 height 25
click at [467, 21] on input "[PERSON_NAME]" at bounding box center [477, 22] width 427 height 25
click at [467, 20] on input "[PERSON_NAME]" at bounding box center [477, 22] width 427 height 25
click at [468, 20] on input "[PERSON_NAME]" at bounding box center [477, 22] width 427 height 25
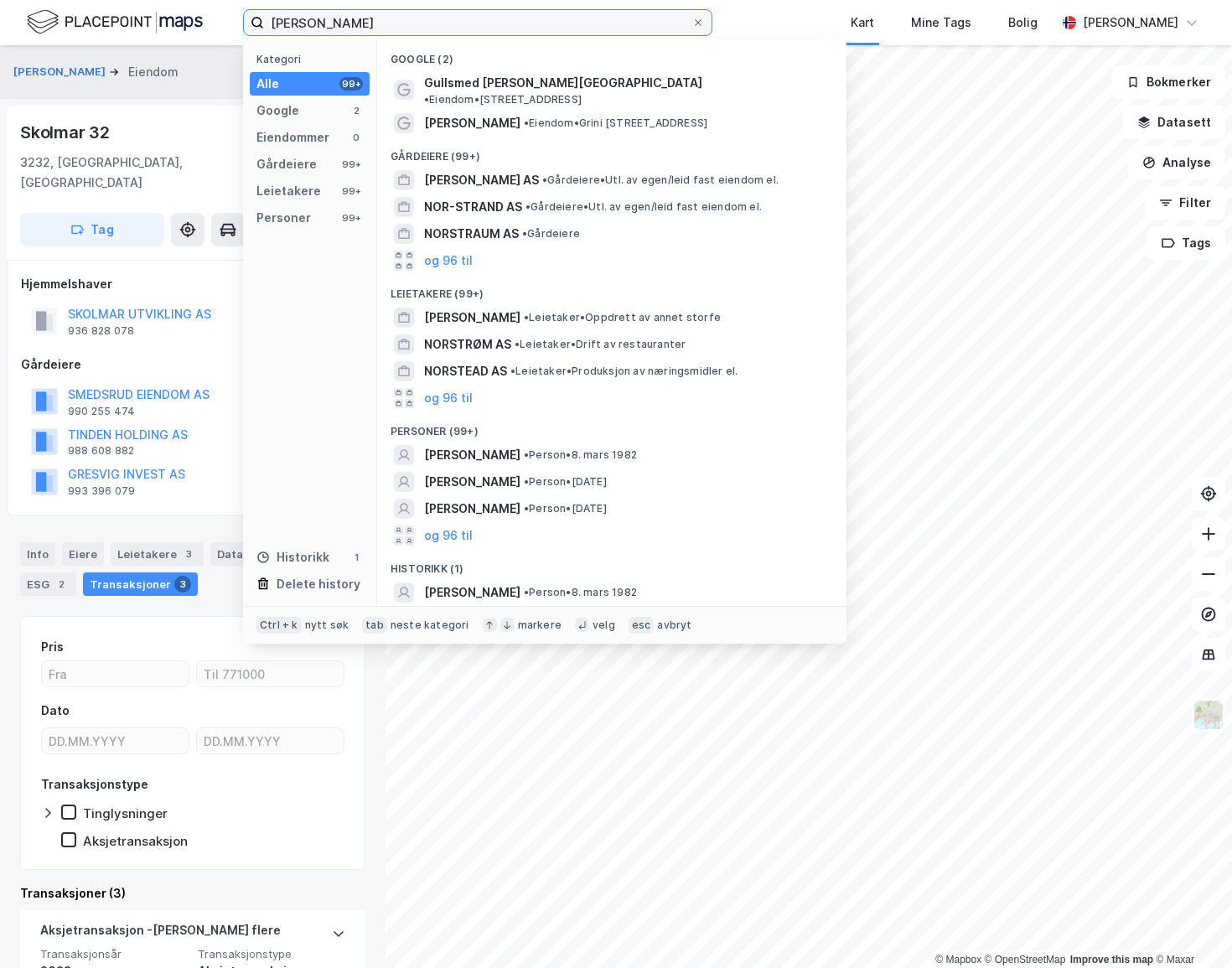
click at [469, 19] on input "[PERSON_NAME]" at bounding box center [477, 22] width 427 height 25
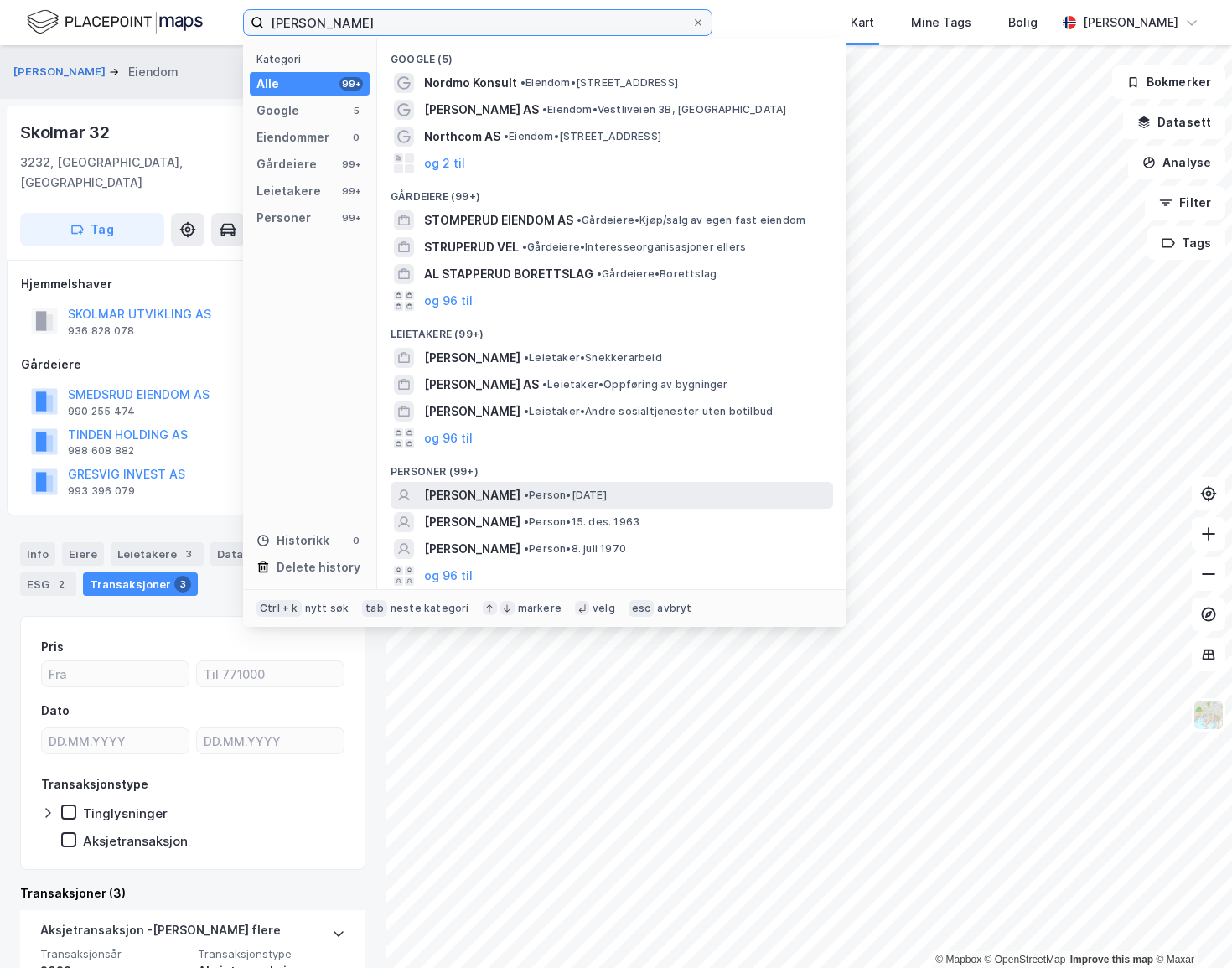
type input "[PERSON_NAME]"
click at [566, 500] on span "• Person • [DATE]" at bounding box center [565, 496] width 83 height 14
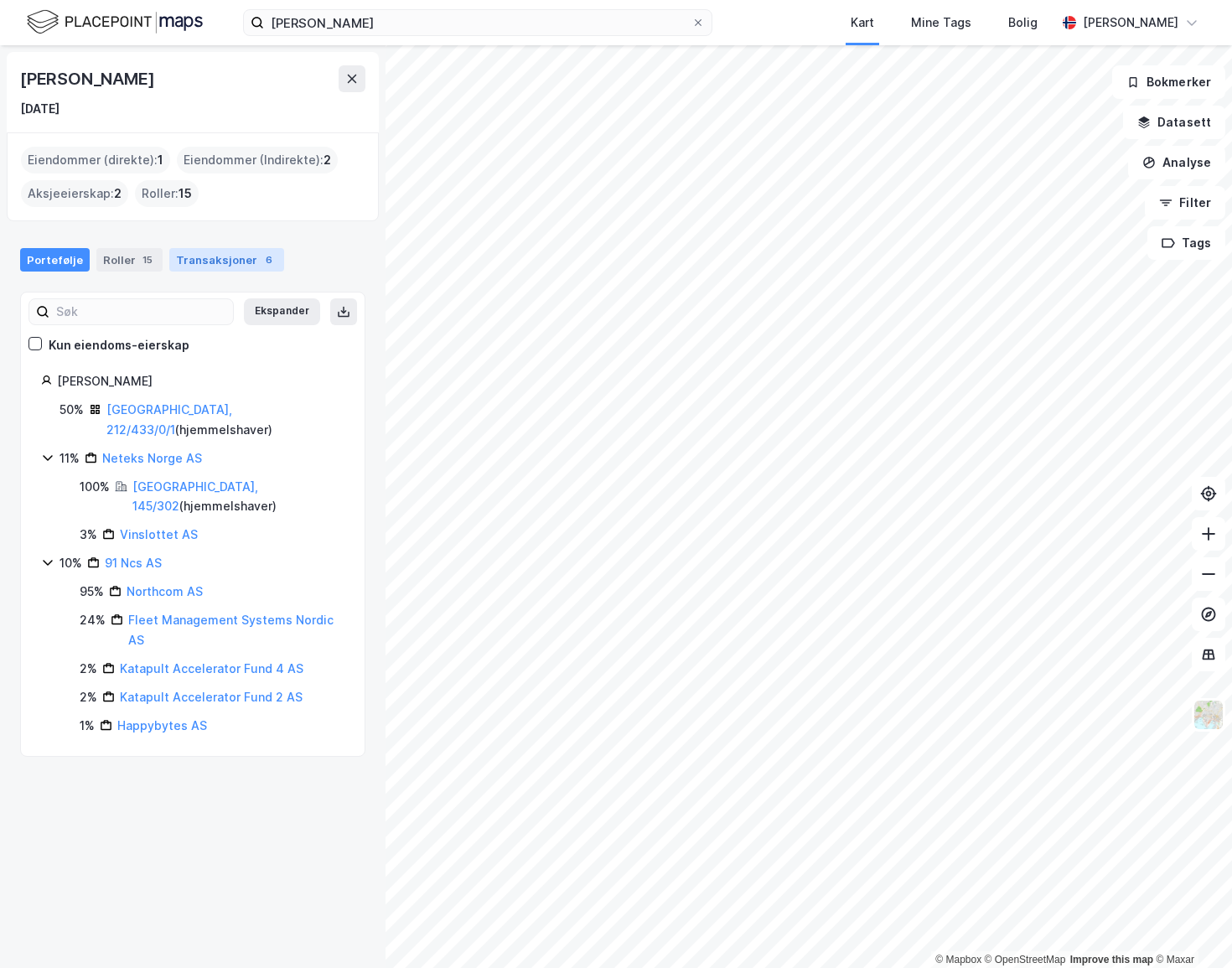
click at [202, 266] on div "Transaksjoner 6" at bounding box center [227, 259] width 115 height 23
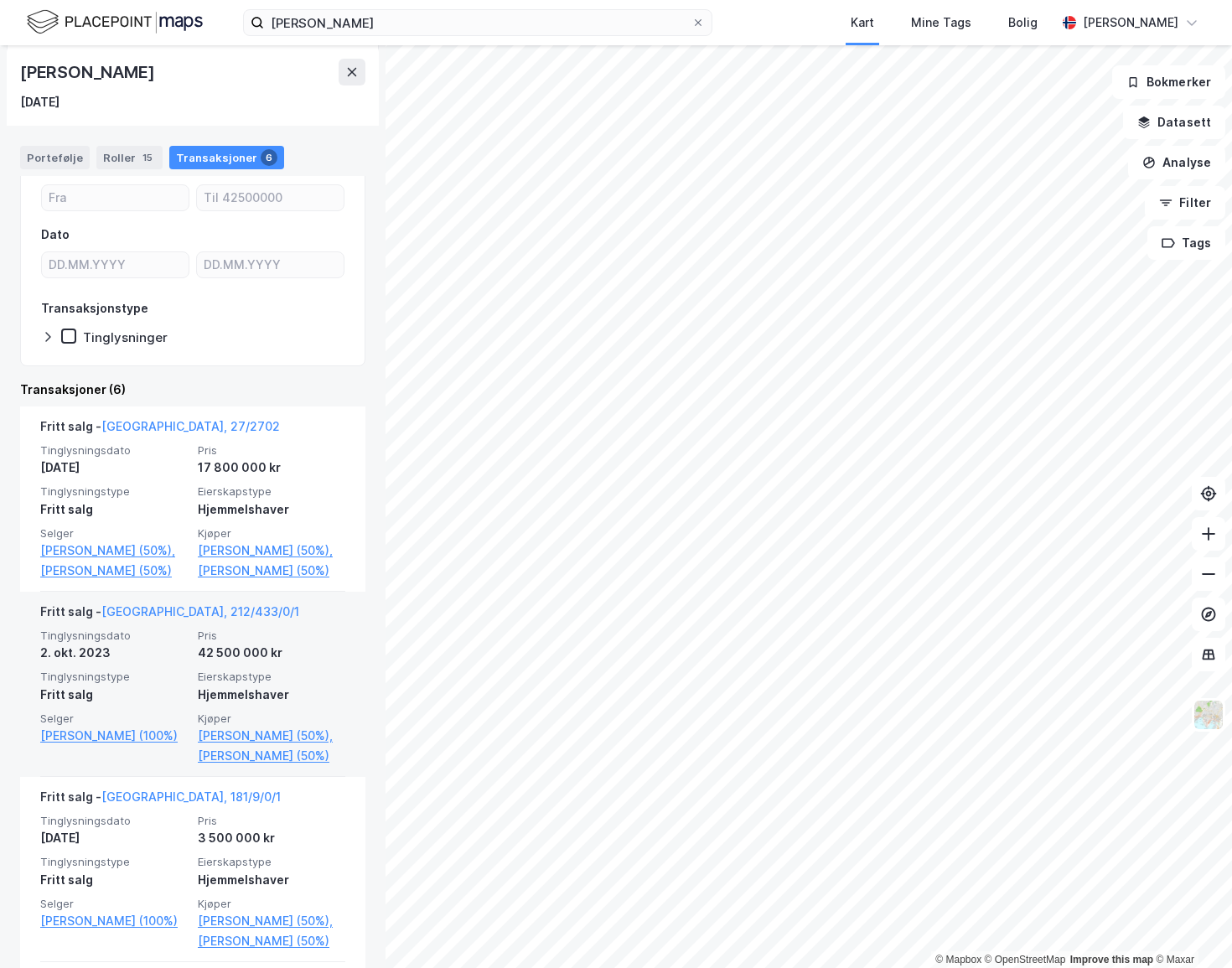
scroll to position [304, 0]
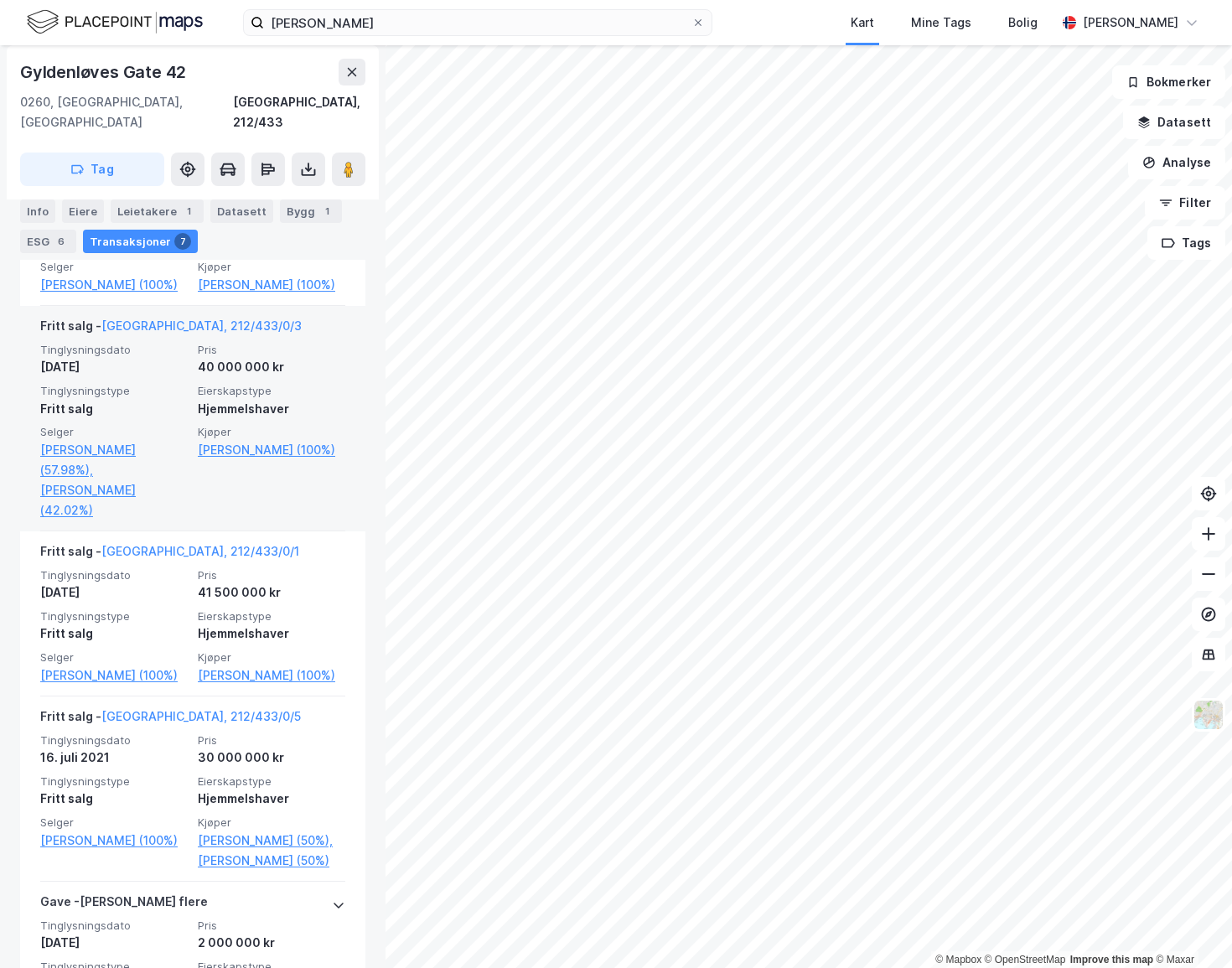
scroll to position [913, 0]
